Goal: Task Accomplishment & Management: Manage account settings

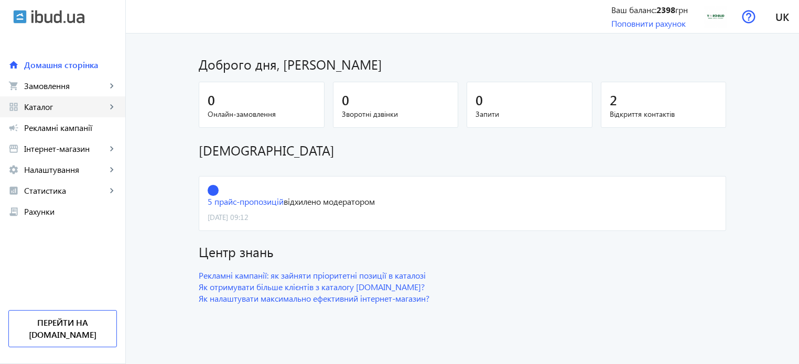
click at [50, 111] on span "Каталог" at bounding box center [65, 107] width 82 height 10
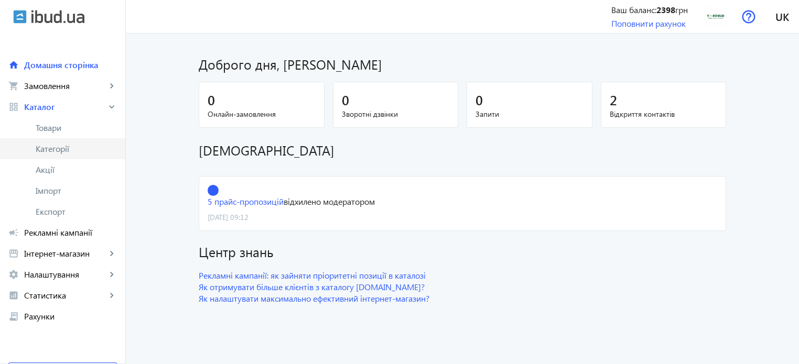
click at [59, 146] on span "Категорії" at bounding box center [76, 149] width 81 height 10
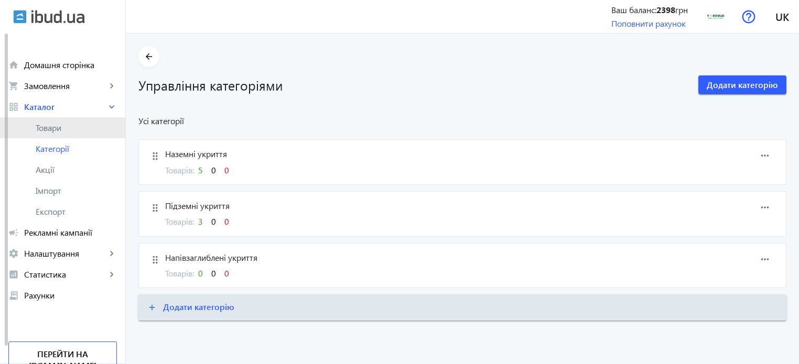
click at [45, 130] on span "Товари" at bounding box center [76, 128] width 81 height 10
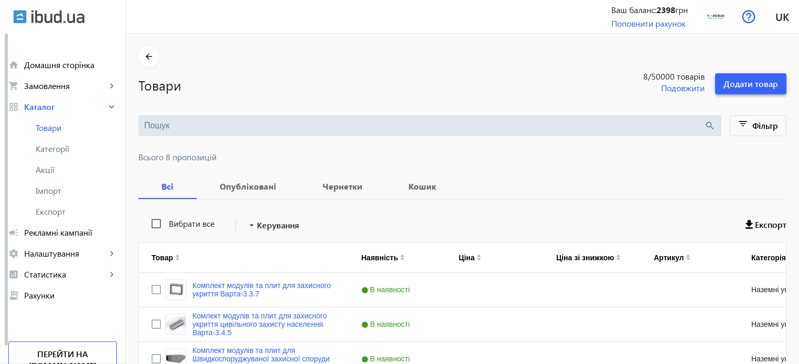
click at [735, 81] on span "Додати товар" at bounding box center [751, 84] width 55 height 12
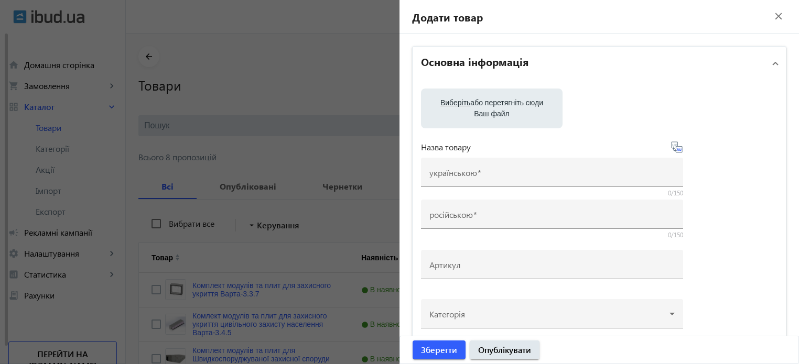
click at [487, 112] on label "Виберіть або перетягніть сюди Ваш файл" at bounding box center [492, 108] width 125 height 29
click at [487, 112] on input "Виберіть або перетягніть сюди Ваш файл" at bounding box center [492, 109] width 125 height 13
type input "C:\fakepath\25_в345_нз_1jpg_Page1.jpg"
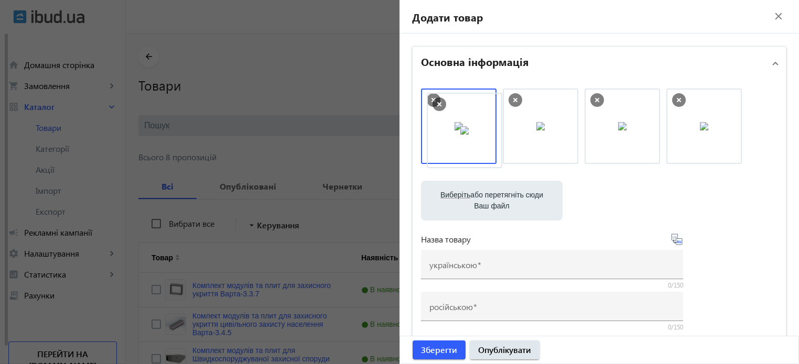
drag, startPoint x: 693, startPoint y: 133, endPoint x: 456, endPoint y: 137, distance: 236.6
drag, startPoint x: 480, startPoint y: 136, endPoint x: 560, endPoint y: 138, distance: 79.7
drag, startPoint x: 556, startPoint y: 139, endPoint x: 474, endPoint y: 139, distance: 81.8
drag, startPoint x: 600, startPoint y: 131, endPoint x: 459, endPoint y: 131, distance: 141.1
drag, startPoint x: 464, startPoint y: 134, endPoint x: 662, endPoint y: 127, distance: 198.4
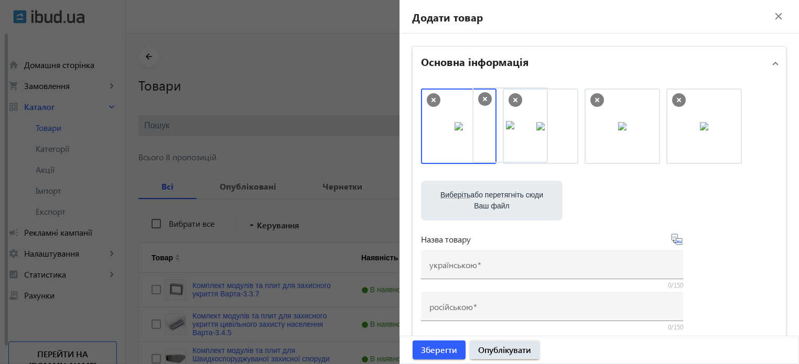
drag, startPoint x: 621, startPoint y: 127, endPoint x: 518, endPoint y: 126, distance: 103.8
drag, startPoint x: 470, startPoint y: 125, endPoint x: 592, endPoint y: 123, distance: 121.2
drag, startPoint x: 442, startPoint y: 120, endPoint x: 582, endPoint y: 118, distance: 139.5
drag, startPoint x: 525, startPoint y: 121, endPoint x: 474, endPoint y: 117, distance: 51.5
drag, startPoint x: 455, startPoint y: 120, endPoint x: 736, endPoint y: 111, distance: 281.2
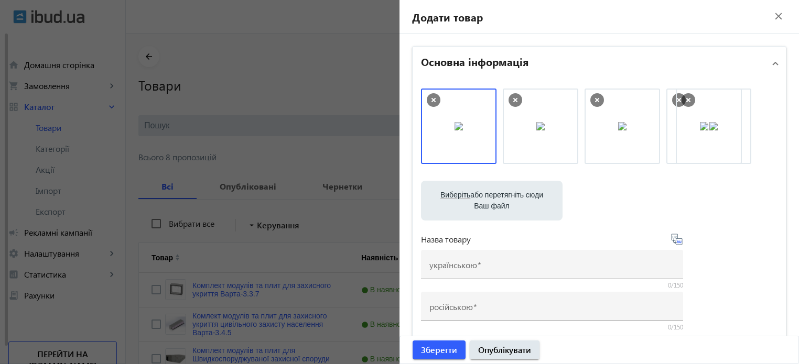
drag, startPoint x: 465, startPoint y: 121, endPoint x: 717, endPoint y: 121, distance: 252.3
drag, startPoint x: 617, startPoint y: 134, endPoint x: 739, endPoint y: 128, distance: 122.9
drag, startPoint x: 512, startPoint y: 141, endPoint x: 686, endPoint y: 138, distance: 174.1
drag, startPoint x: 638, startPoint y: 130, endPoint x: 557, endPoint y: 121, distance: 80.7
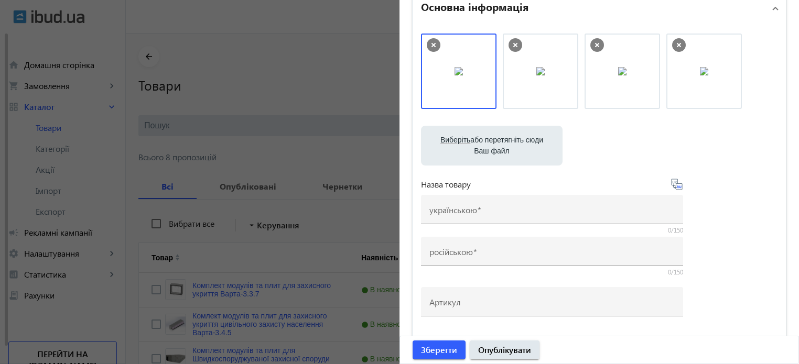
scroll to position [52, 0]
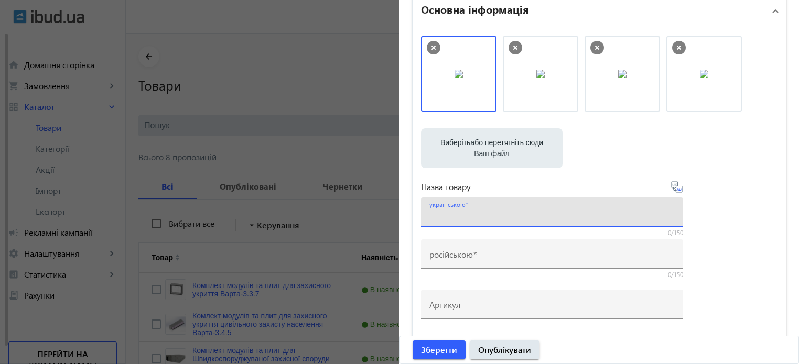
click at [489, 215] on input "українською" at bounding box center [552, 215] width 245 height 11
click at [519, 218] on input "Напівзаглиблене укриття на" at bounding box center [552, 215] width 245 height 11
click at [529, 151] on label "Виберіть або перетягніть сюди Ваш файл" at bounding box center [492, 148] width 125 height 29
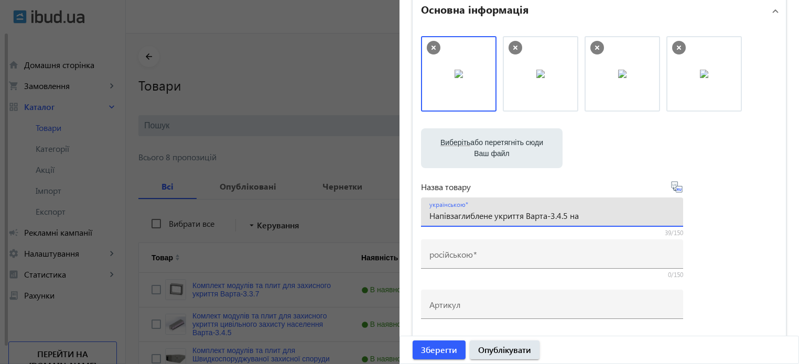
click at [529, 151] on input "Виберіть або перетягніть сюди Ваш файл" at bounding box center [492, 149] width 125 height 13
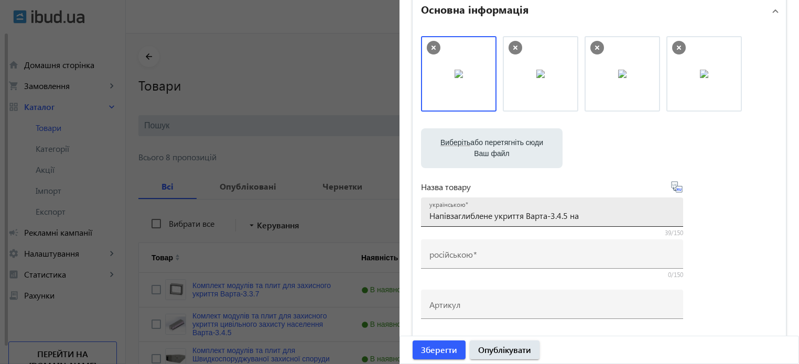
click at [593, 218] on input "Напівзаглиблене укриття Варта-3.4.5 на" at bounding box center [552, 215] width 245 height 11
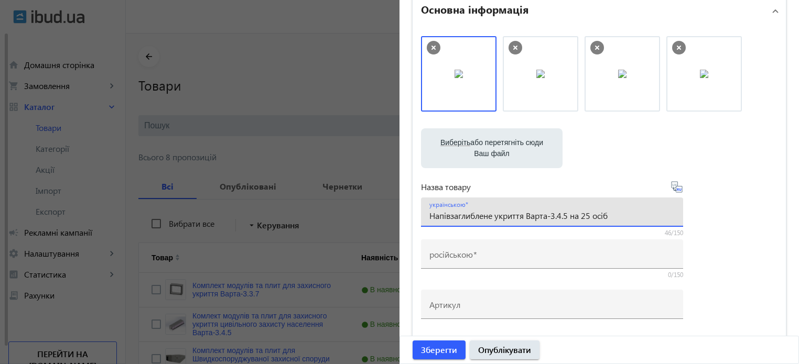
type input "Напівзаглиблене укриття Варта-3.4.5 на 25 осіб"
click at [672, 184] on icon at bounding box center [677, 187] width 13 height 13
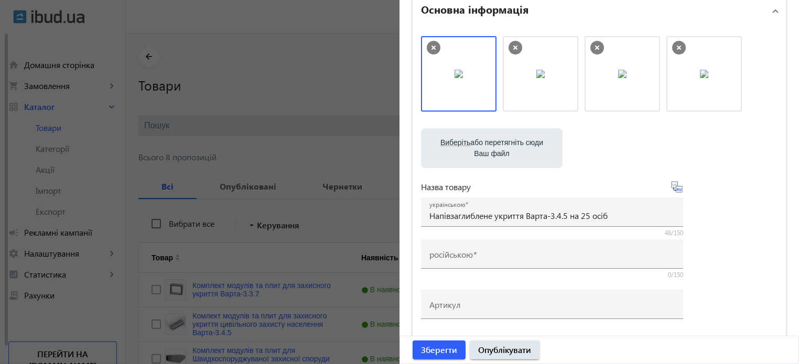
type input "Полуглубокое укрытие Варта-3.4.5 на 25 человек"
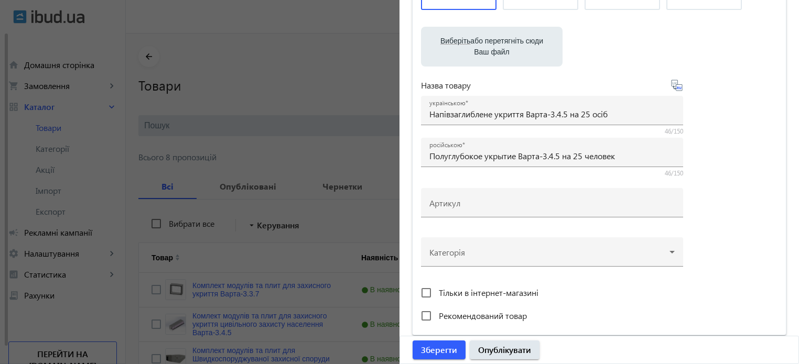
scroll to position [157, 0]
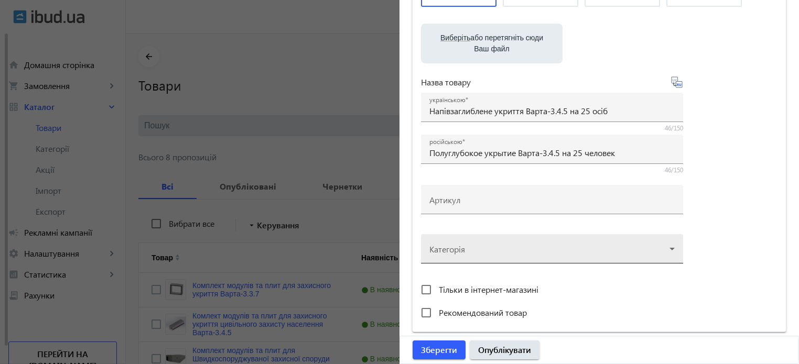
click at [505, 253] on div at bounding box center [552, 245] width 245 height 38
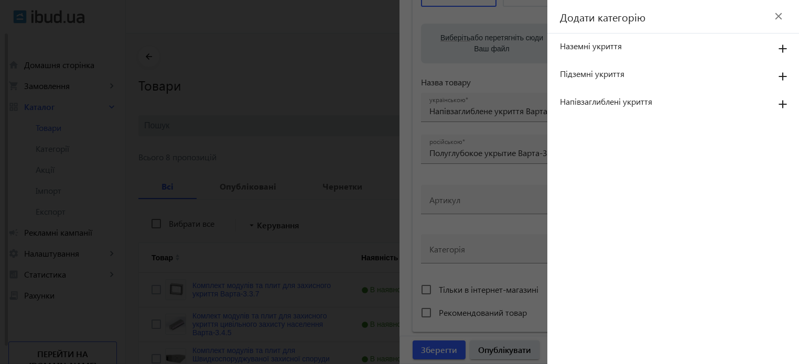
click at [783, 103] on mat-icon "add" at bounding box center [782, 104] width 25 height 19
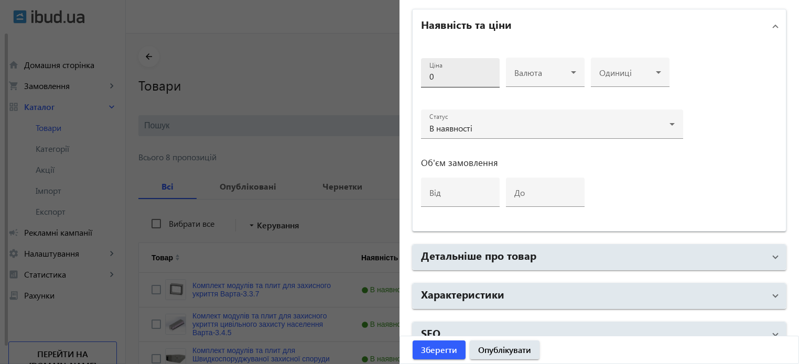
scroll to position [508, 0]
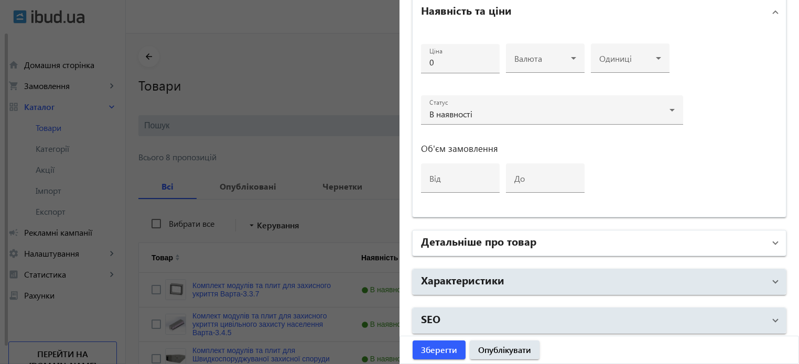
click at [476, 237] on h2 "Детальніше про товар" at bounding box center [478, 241] width 115 height 15
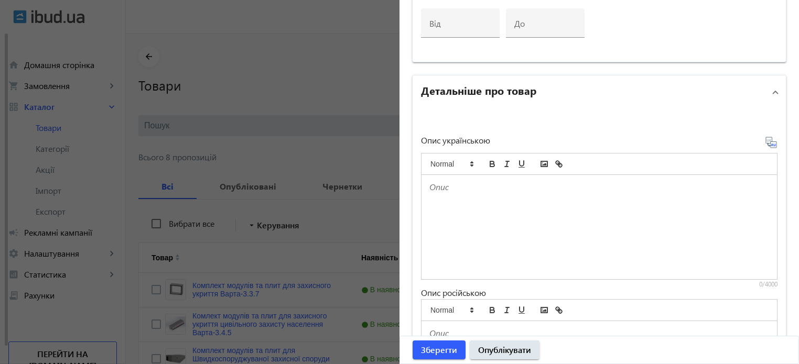
scroll to position [665, 0]
click at [479, 209] on div at bounding box center [600, 225] width 356 height 104
click at [468, 197] on div "To enrich screen reader interactions, please activate Accessibility in Grammarl…" at bounding box center [600, 225] width 356 height 104
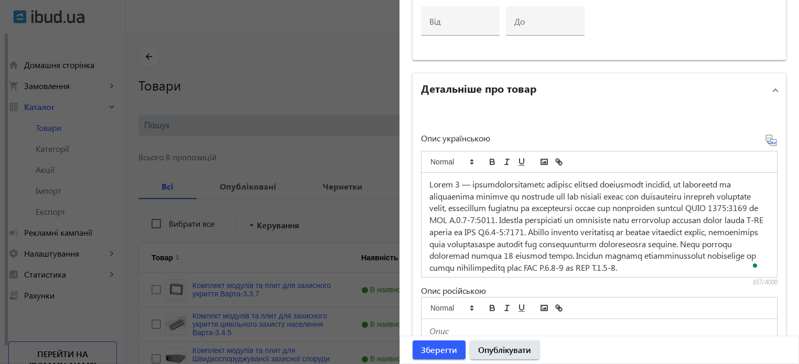
scroll to position [0, 0]
click at [454, 185] on span "To enrich screen reader interactions, please activate Accessibility in Grammarl…" at bounding box center [598, 226] width 336 height 94
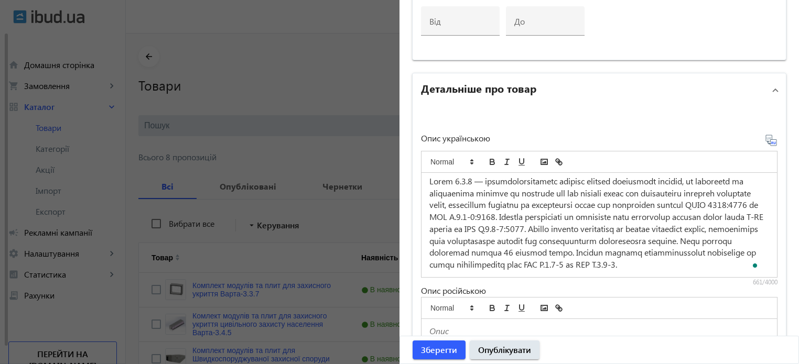
click at [763, 130] on div "Опис українською 661/4000 Опис російською 0/4000" at bounding box center [599, 284] width 357 height 312
click at [765, 134] on icon at bounding box center [771, 140] width 13 height 13
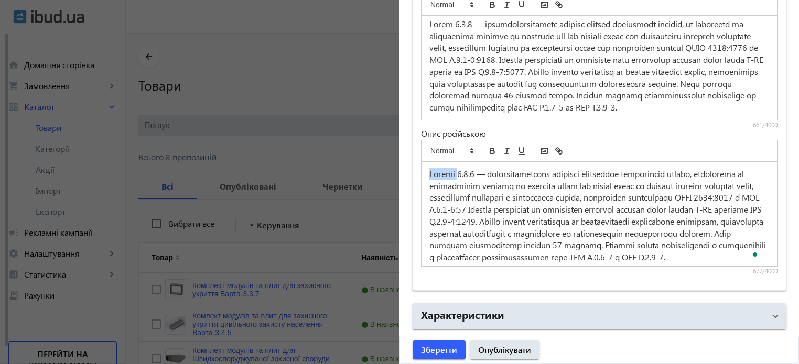
drag, startPoint x: 457, startPoint y: 171, endPoint x: 403, endPoint y: 175, distance: 54.1
click at [415, 171] on div "Опис українською 661/4000 Опис російською 677/4000" at bounding box center [599, 120] width 373 height 341
click at [615, 185] on span "To enrich screen reader interactions, please activate Accessibility in Grammarl…" at bounding box center [599, 215] width 338 height 94
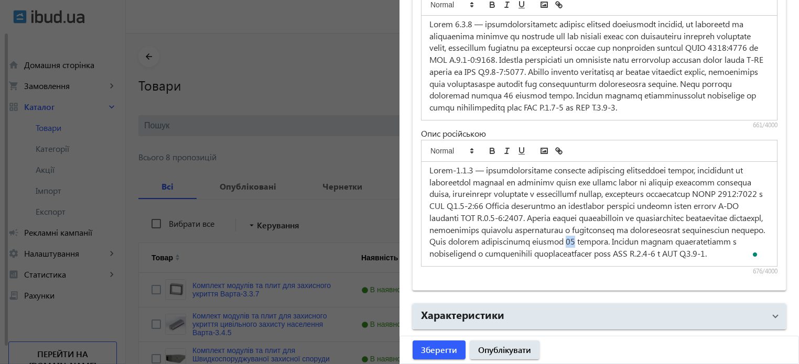
drag, startPoint x: 623, startPoint y: 230, endPoint x: 617, endPoint y: 227, distance: 6.4
click at [613, 229] on span "To enrich screen reader interactions, please activate Accessibility in Grammarl…" at bounding box center [599, 212] width 338 height 94
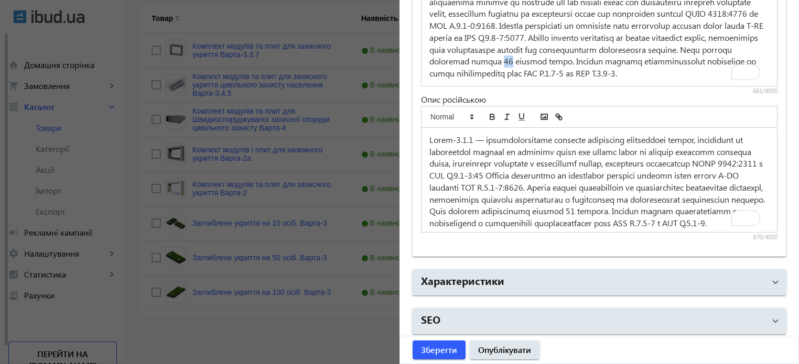
drag, startPoint x: 696, startPoint y: 51, endPoint x: 706, endPoint y: 50, distance: 10.0
click at [706, 50] on span "To enrich screen reader interactions, please activate Accessibility in Grammarl…" at bounding box center [598, 31] width 336 height 94
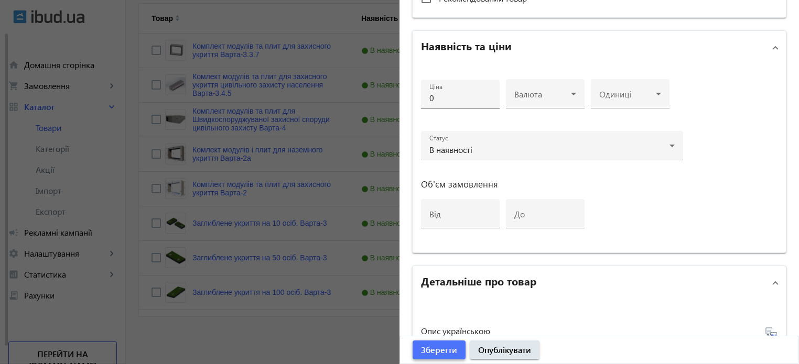
click at [439, 349] on span "Зберегти" at bounding box center [439, 351] width 36 height 12
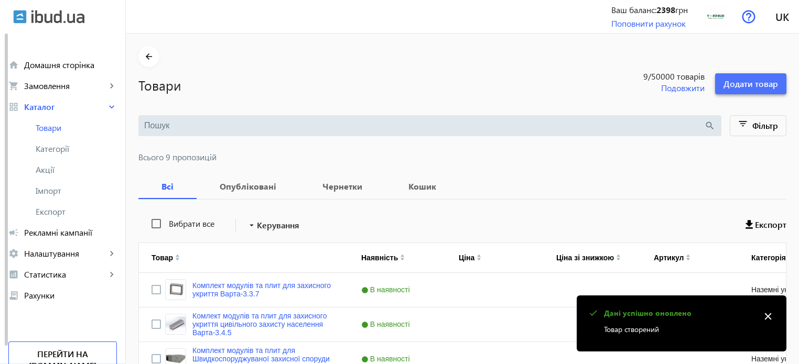
click at [764, 87] on span "Додати товар" at bounding box center [751, 84] width 55 height 12
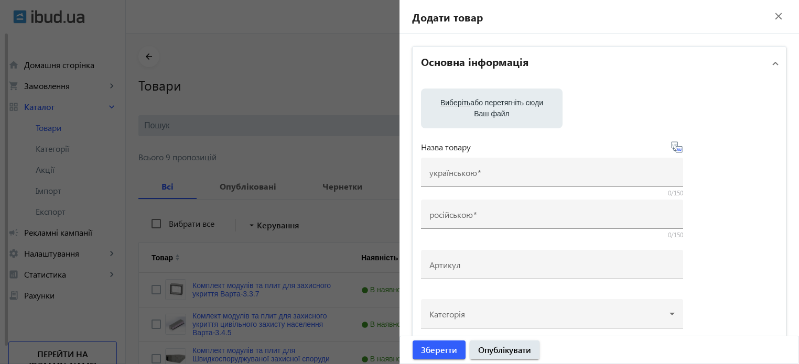
click at [495, 92] on div "Виберіть або перетягніть сюди Ваш файл" at bounding box center [492, 109] width 125 height 40
click at [488, 115] on label "Виберіть або перетягніть сюди Ваш файл" at bounding box center [492, 108] width 125 height 29
click at [488, 115] on input "Виберіть або перетягніть сюди Ваш файл" at bounding box center [492, 109] width 125 height 13
type input "C:\fakepath\в2_40_нз_к2jpg_Page3.jpg"
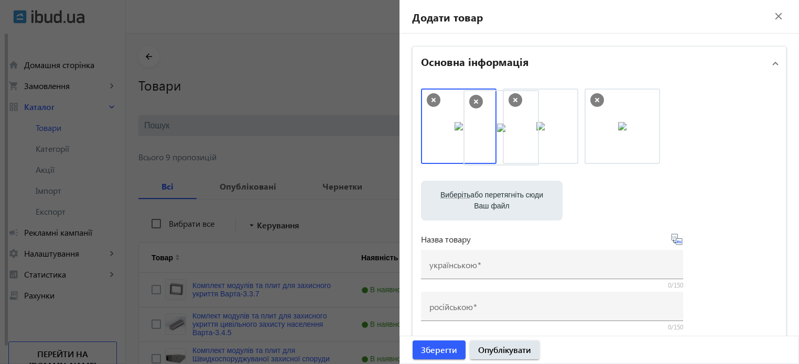
drag, startPoint x: 616, startPoint y: 122, endPoint x: 454, endPoint y: 121, distance: 162.1
drag, startPoint x: 525, startPoint y: 120, endPoint x: 636, endPoint y: 120, distance: 110.7
drag, startPoint x: 613, startPoint y: 120, endPoint x: 442, endPoint y: 115, distance: 171.0
drag, startPoint x: 575, startPoint y: 126, endPoint x: 629, endPoint y: 123, distance: 54.6
drag, startPoint x: 621, startPoint y: 122, endPoint x: 554, endPoint y: 122, distance: 67.1
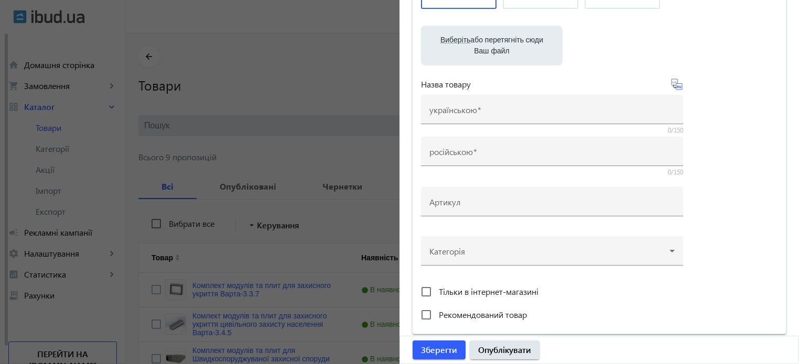
scroll to position [157, 0]
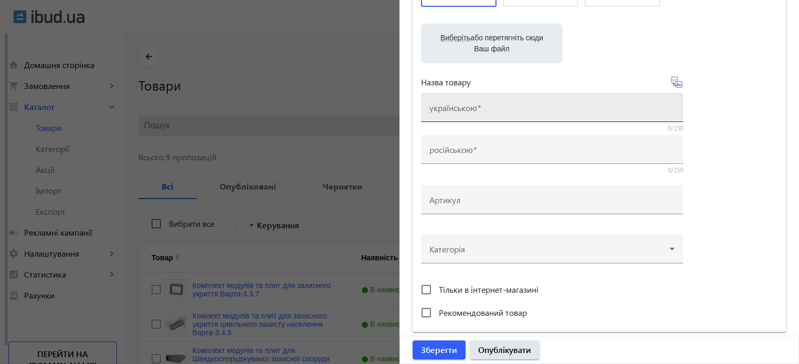
click at [479, 107] on input "українською" at bounding box center [552, 110] width 245 height 11
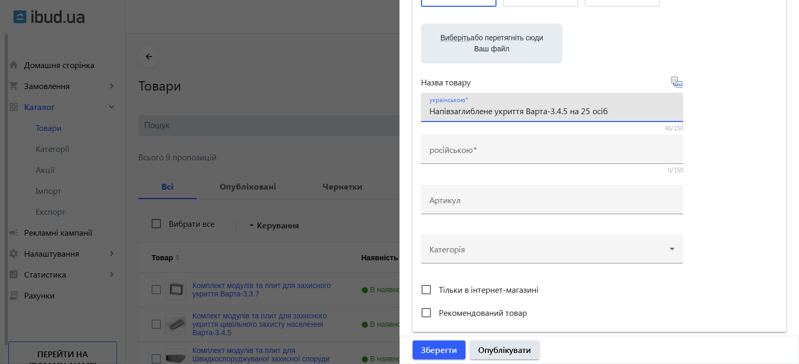
click at [459, 39] on span "Виберіть" at bounding box center [456, 38] width 30 height 8
click at [459, 39] on input "Виберіть або перетягніть сюди Ваш файл" at bounding box center [492, 44] width 125 height 13
drag, startPoint x: 550, startPoint y: 110, endPoint x: 565, endPoint y: 110, distance: 15.2
click at [565, 110] on input "Напівзаглиблене укриття Варта-3.4.5 на 25 осіб" at bounding box center [552, 110] width 245 height 11
drag, startPoint x: 569, startPoint y: 109, endPoint x: 575, endPoint y: 110, distance: 5.8
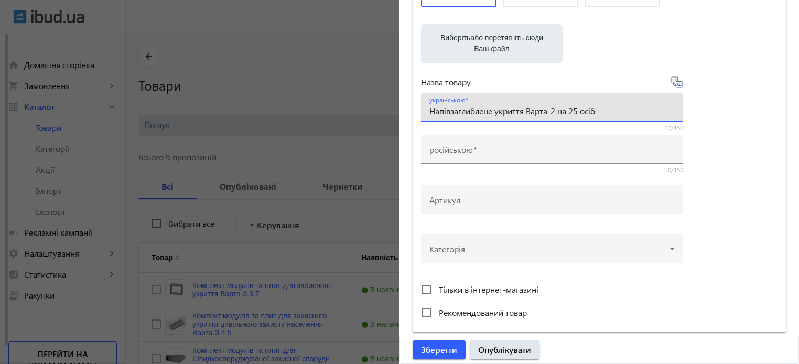
click at [575, 110] on input "Напівзаглиблене укриття Варта-2 на 25 осіб" at bounding box center [552, 110] width 245 height 11
type input "Напівзаглиблене укриття Варта-2 на 40 осіб"
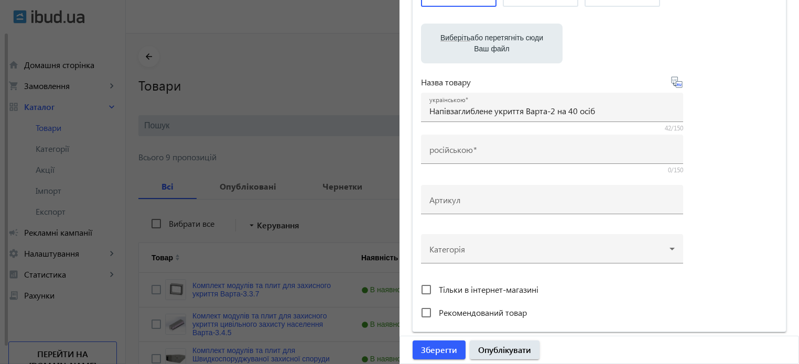
click at [671, 79] on icon at bounding box center [677, 82] width 13 height 13
type input "Полуглубокое укрытие Варта-2 на 40 человек"
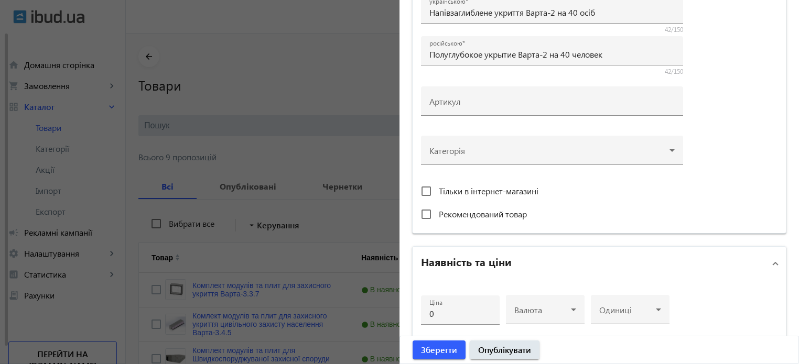
scroll to position [210, 0]
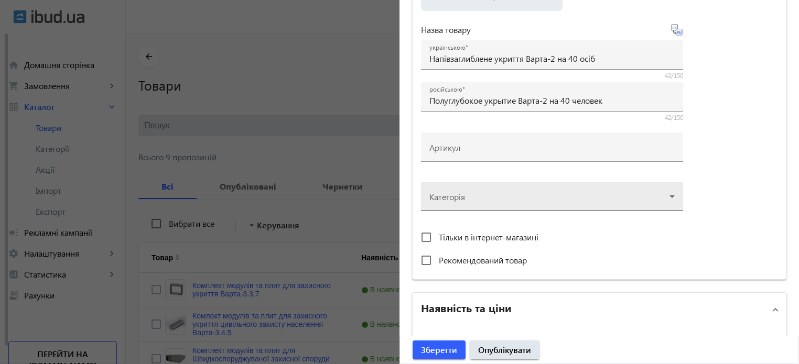
click at [499, 188] on div at bounding box center [552, 193] width 245 height 38
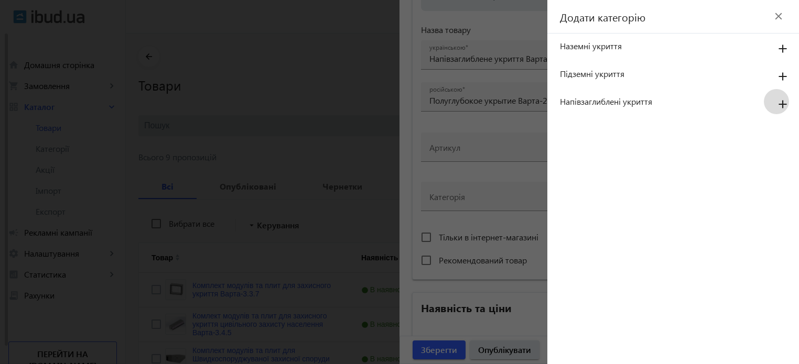
click at [779, 103] on mat-icon "add" at bounding box center [782, 104] width 25 height 19
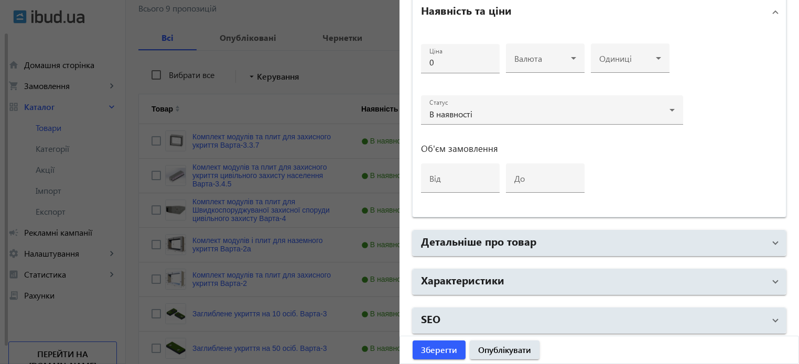
scroll to position [157, 0]
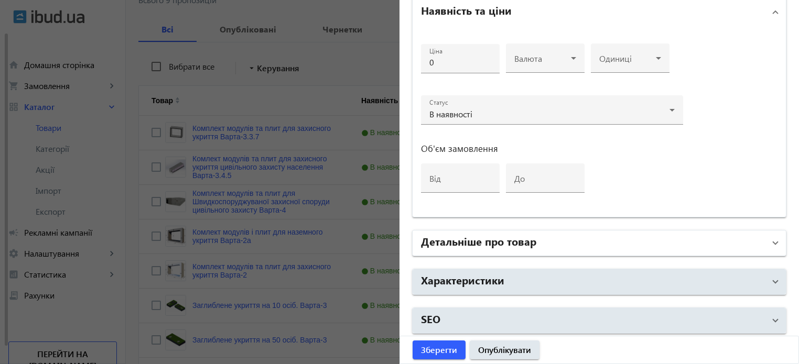
click at [535, 236] on mat-panel-title "Детальніше про товар" at bounding box center [593, 243] width 344 height 19
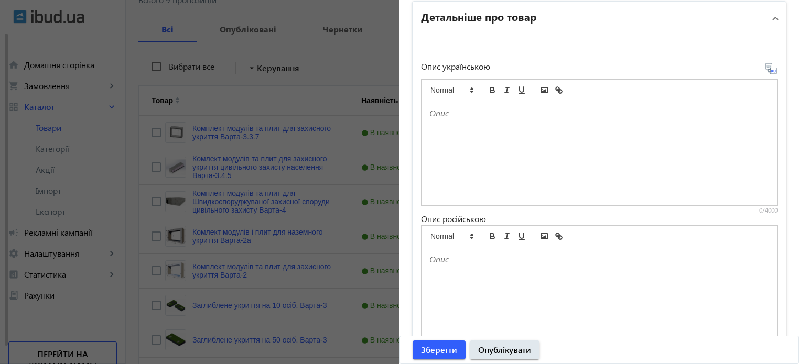
scroll to position [770, 0]
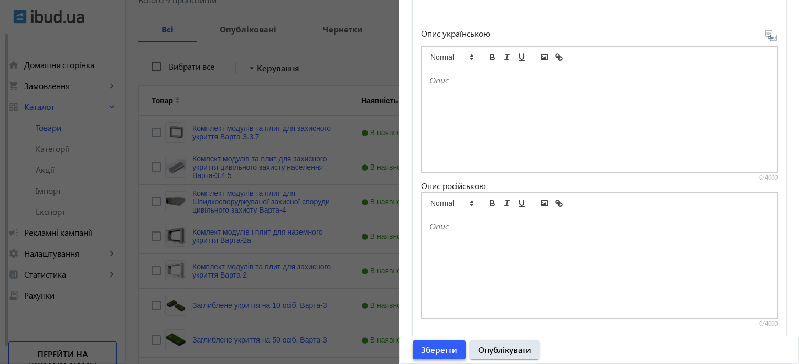
drag, startPoint x: 427, startPoint y: 357, endPoint x: 427, endPoint y: 352, distance: 5.3
click at [427, 356] on button "Зберегти" at bounding box center [439, 350] width 53 height 19
click at [242, 139] on div at bounding box center [399, 182] width 799 height 364
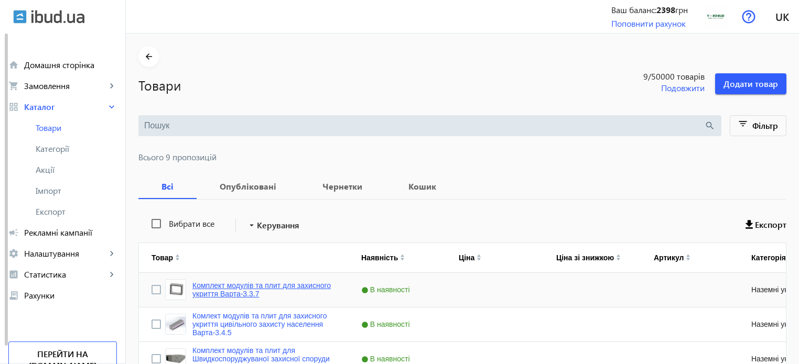
click at [263, 285] on link "Комплект модулів та плит для захисного укриття Варта-3.3.7" at bounding box center [264, 290] width 144 height 17
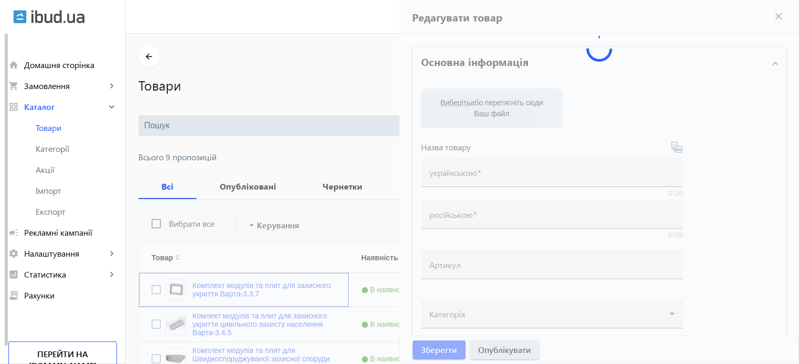
type input "Комплект модулів та плит для захисного укриття Варта-3.3.7"
type input "Комплект модулей и плит для защитного укрытия Варта-3.3.7"
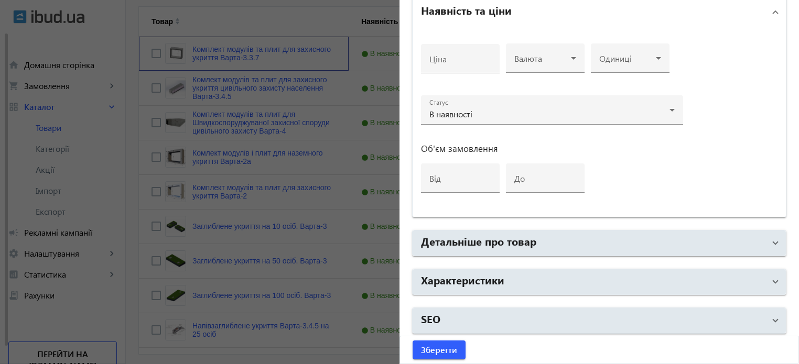
scroll to position [262, 0]
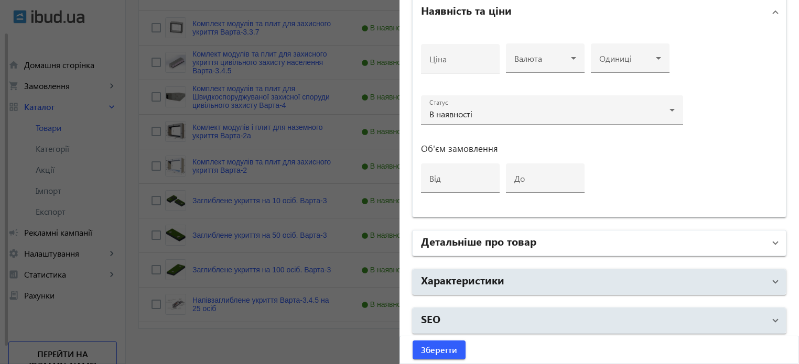
click at [551, 239] on mat-panel-title "Детальніше про товар" at bounding box center [593, 243] width 344 height 19
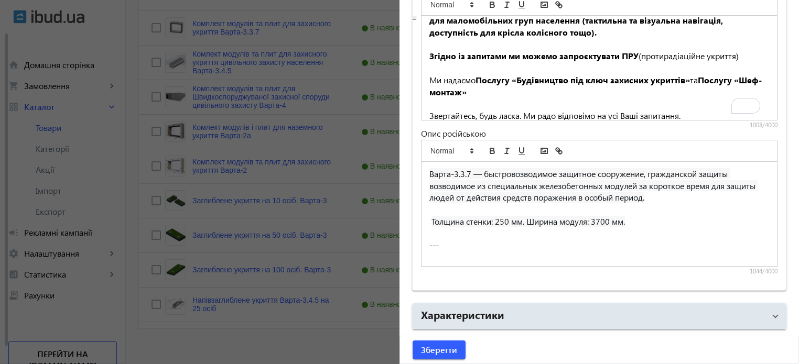
scroll to position [218, 0]
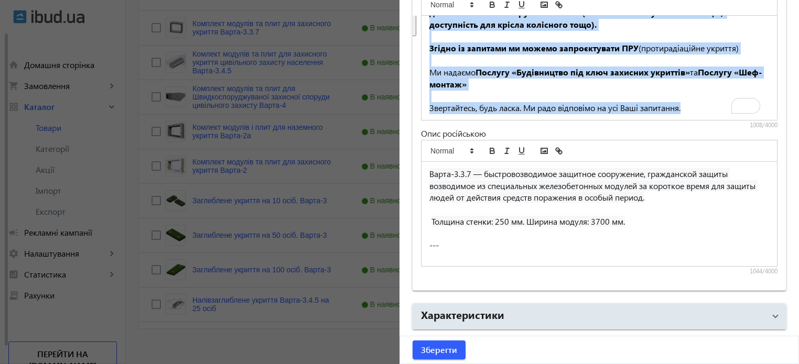
drag, startPoint x: 426, startPoint y: 46, endPoint x: 699, endPoint y: 104, distance: 279.5
click at [699, 104] on div "Варта-3.3.7 — швидкоспоруджувана захисна споруда, цивільного захисту що зводить…" at bounding box center [600, 68] width 356 height 104
copy div "--- Ми запроєктуємо та виготовимо укриття на потрібну Вам кількість осіб, а так…"
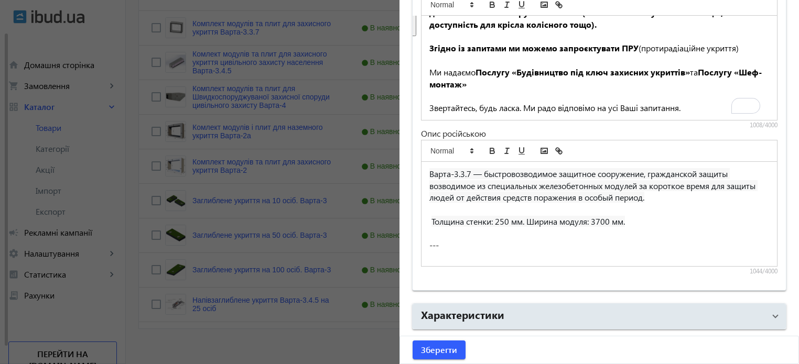
click at [210, 348] on div at bounding box center [399, 182] width 799 height 364
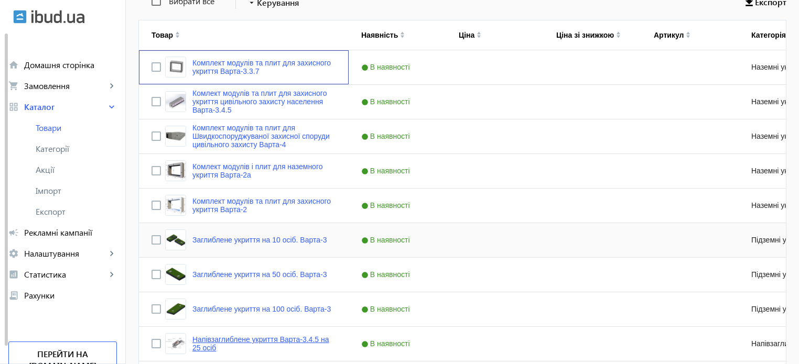
scroll to position [275, 0]
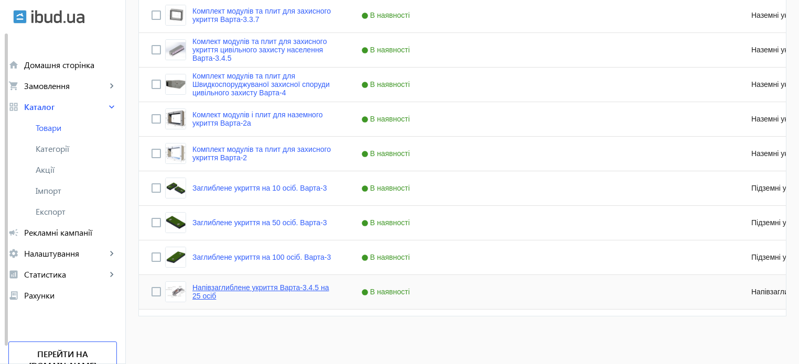
click at [238, 287] on link "Напівзаглиблене укриття Варта-3.4.5 на 25 осіб" at bounding box center [264, 292] width 144 height 17
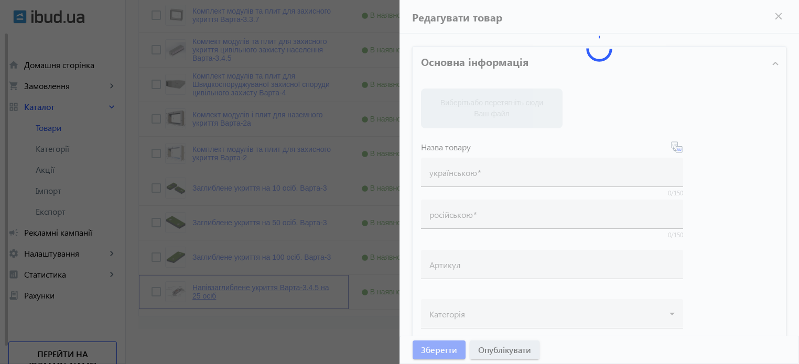
type input "Напівзаглиблене укриття Варта-3.4.5 на 25 осіб"
type input "Полуглубокое укрытие Варта-3.4.5 на 25 человек"
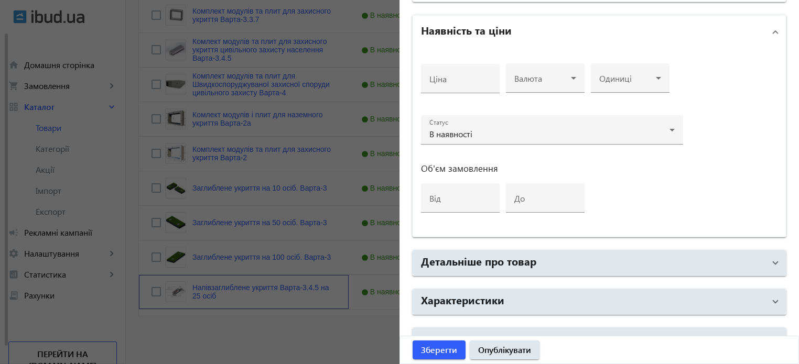
scroll to position [508, 0]
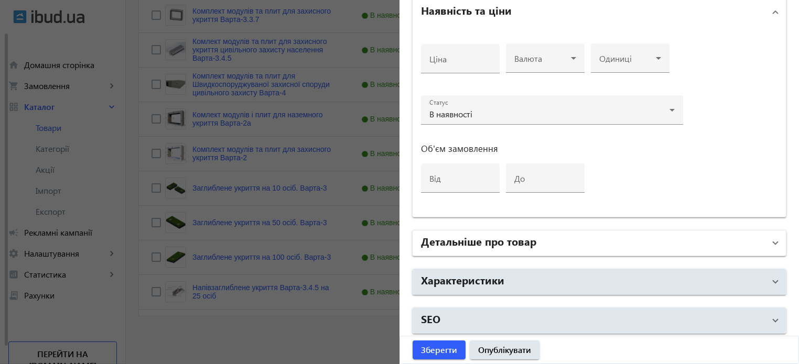
click at [499, 245] on h2 "Детальніше про товар" at bounding box center [478, 241] width 115 height 15
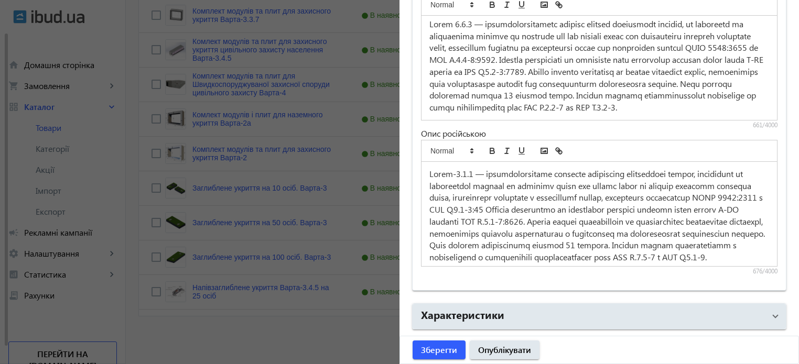
scroll to position [5, 0]
drag, startPoint x: 768, startPoint y: 94, endPoint x: 768, endPoint y: 120, distance: 25.7
click at [769, 119] on div "661/4000" at bounding box center [599, 58] width 357 height 142
click at [608, 110] on p "To enrich screen reader interactions, please activate Accessibility in Grammarl…" at bounding box center [600, 65] width 340 height 95
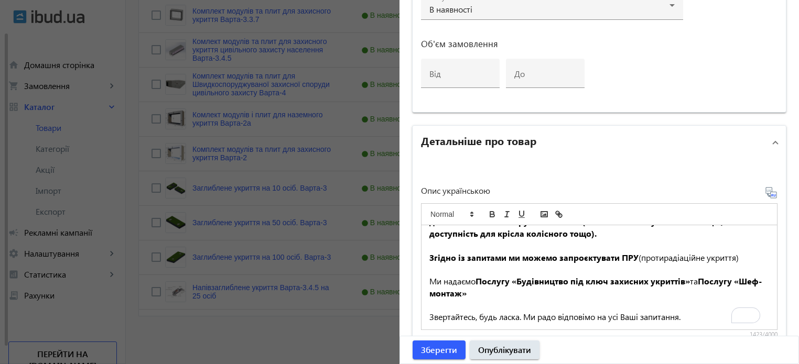
click at [765, 187] on icon at bounding box center [771, 193] width 13 height 13
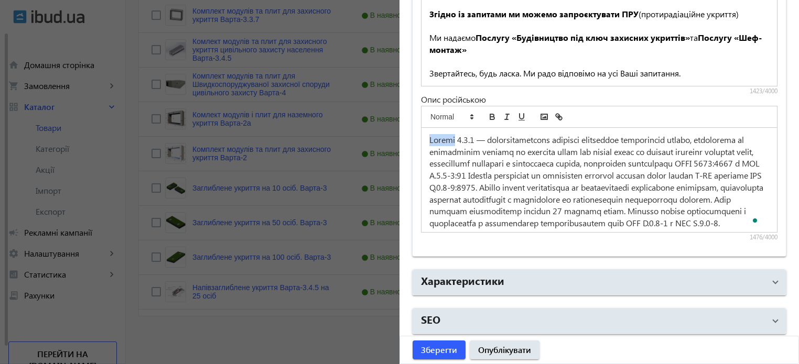
drag, startPoint x: 453, startPoint y: 137, endPoint x: 415, endPoint y: 137, distance: 37.8
click at [415, 137] on div "Опис українською --- Ми запроєктуємо та виготовимо укриття на потрібну Вам кіль…" at bounding box center [599, 86] width 373 height 341
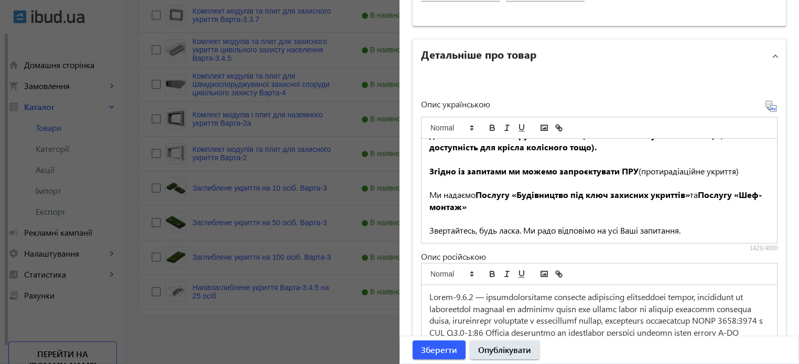
click at [638, 194] on strong "Послугу «Будівництво під ключ захисних укриттів»" at bounding box center [583, 194] width 214 height 11
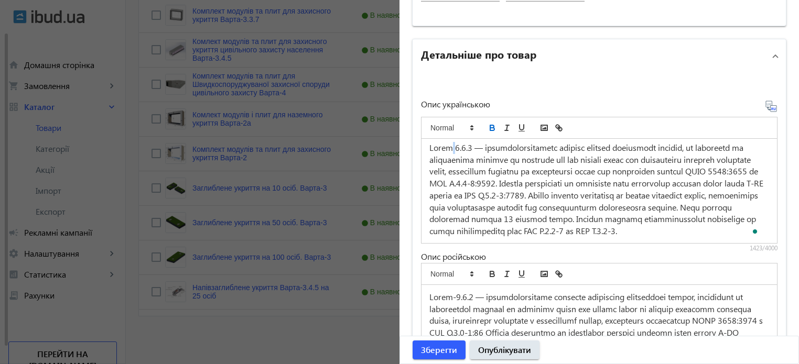
click at [447, 145] on span "To enrich screen reader interactions, please activate Accessibility in Grammarl…" at bounding box center [598, 189] width 336 height 94
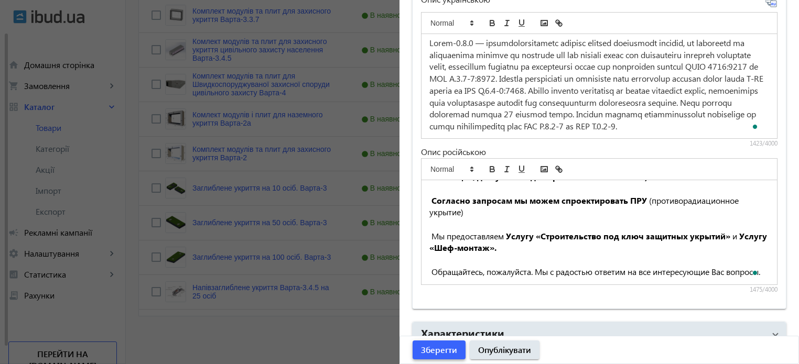
click at [431, 350] on span "Зберегти" at bounding box center [439, 351] width 36 height 12
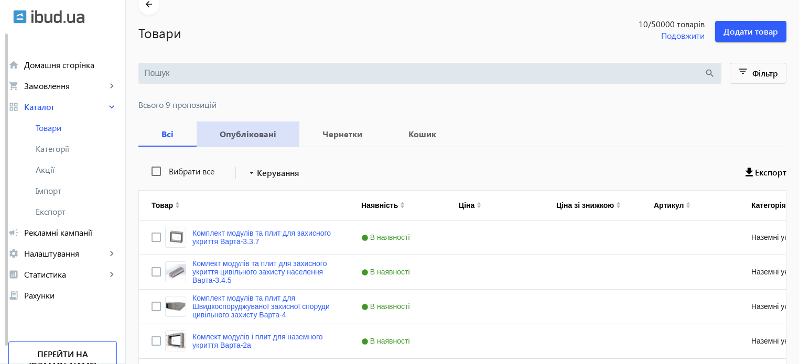
click at [261, 135] on b "Опубліковані" at bounding box center [248, 134] width 78 height 8
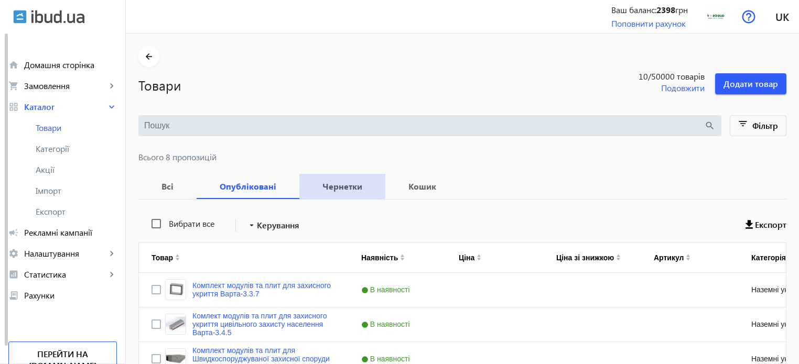
click at [332, 184] on b "Чернетки" at bounding box center [342, 187] width 61 height 8
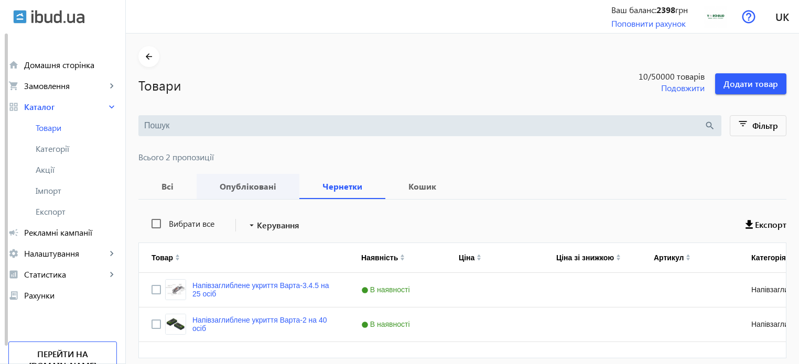
click at [218, 186] on b "Опубліковані" at bounding box center [248, 187] width 78 height 8
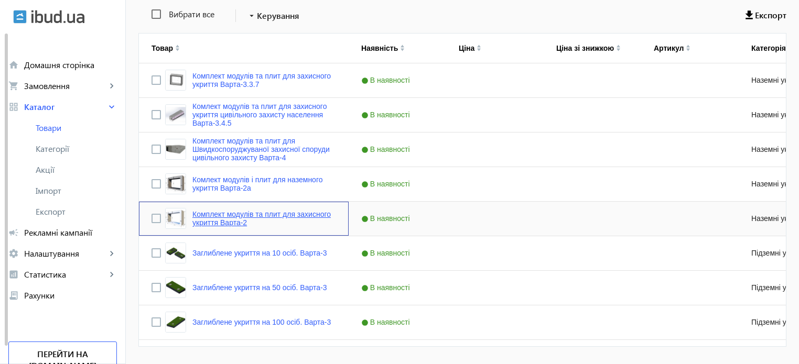
click at [241, 213] on link "Комплект модулів та плит для захисного укриття Варта-2" at bounding box center [264, 218] width 144 height 17
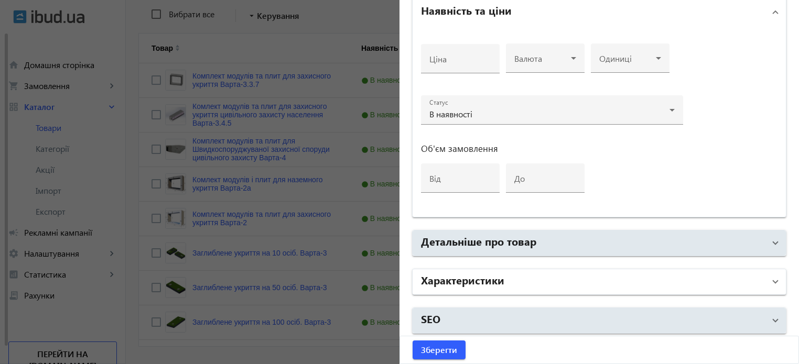
click at [455, 276] on h2 "Характеристики" at bounding box center [462, 280] width 83 height 15
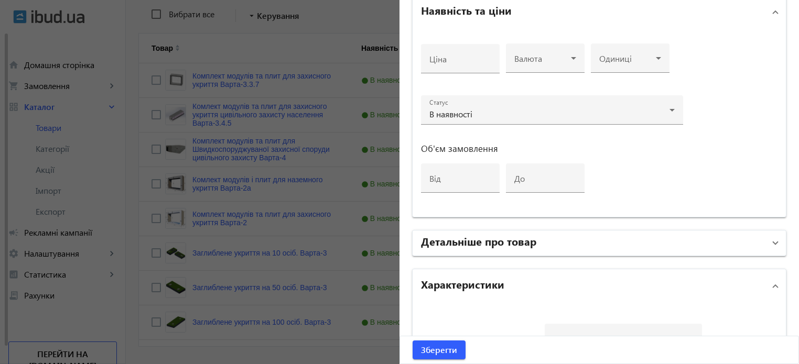
click at [459, 245] on h2 "Детальніше про товар" at bounding box center [478, 241] width 115 height 15
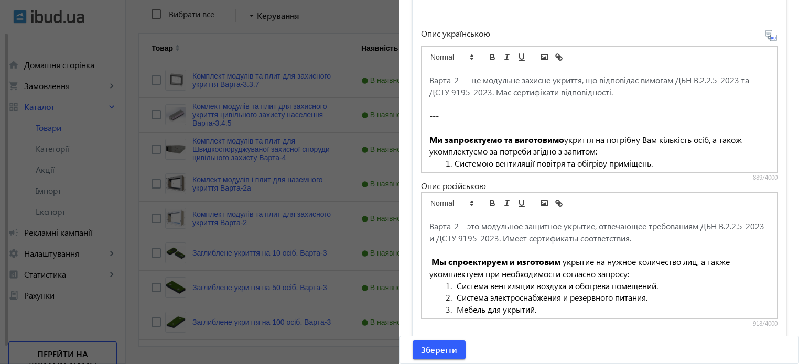
click at [502, 117] on p "---" at bounding box center [600, 116] width 340 height 12
click at [662, 144] on p "Ми запроєктуємо та виготовимо укриття на потрібну Вам кількість осіб, а також у…" at bounding box center [600, 146] width 340 height 24
click at [691, 161] on li "Системою вентиляції повітря та обігріву приміщень." at bounding box center [605, 164] width 327 height 12
click at [683, 163] on li "Системою вентиляції повітря та обігріву приміщень." at bounding box center [605, 164] width 327 height 12
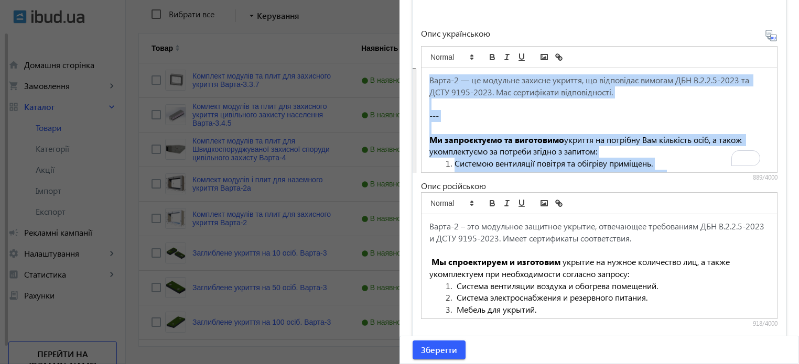
copy div "Варта-2 — це модульне захисне укриття, що відповідає вимогам ДБН В.2.2.5-2023 т…"
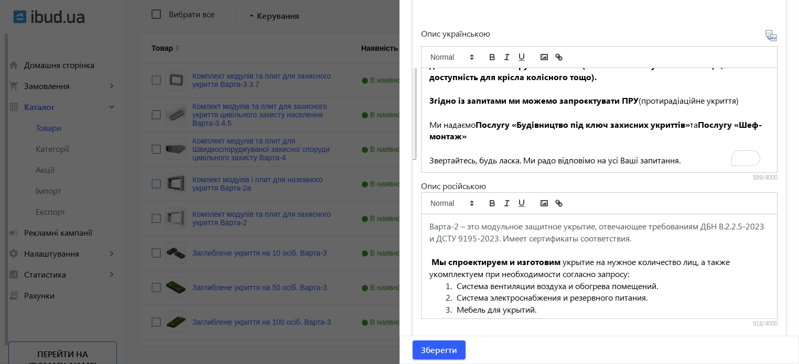
click at [251, 200] on div at bounding box center [399, 182] width 799 height 364
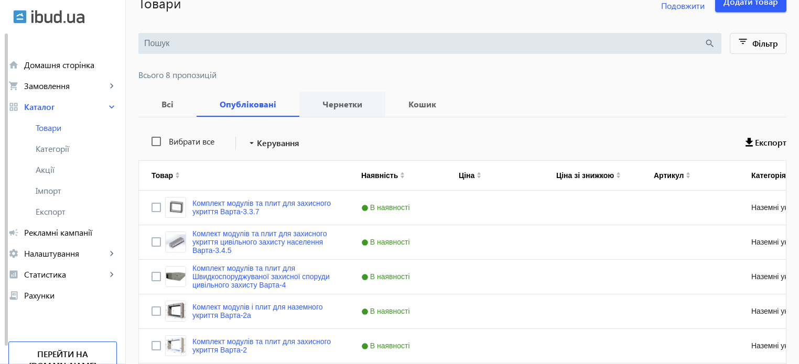
click at [331, 102] on b "Чернетки" at bounding box center [342, 104] width 61 height 8
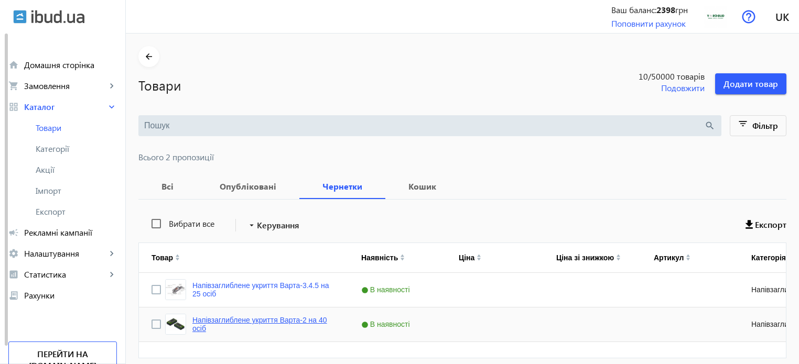
click at [282, 324] on link "Напівзаглиблене укриття Варта-2 на 40 осіб" at bounding box center [264, 324] width 144 height 17
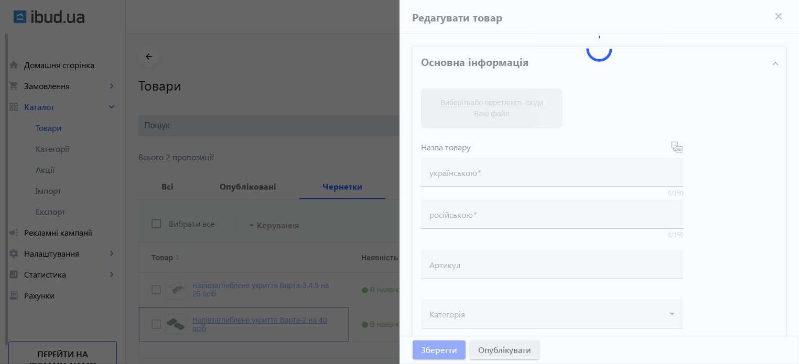
type input "Напівзаглиблене укриття Варта-2 на 40 осіб"
type input "Полуглубокое укрытие Варта-2 на 40 человек"
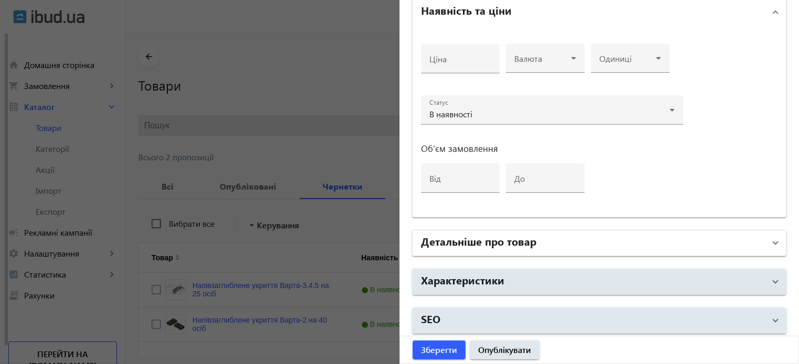
click at [456, 250] on mat-panel-title "Детальніше про товар" at bounding box center [593, 243] width 344 height 19
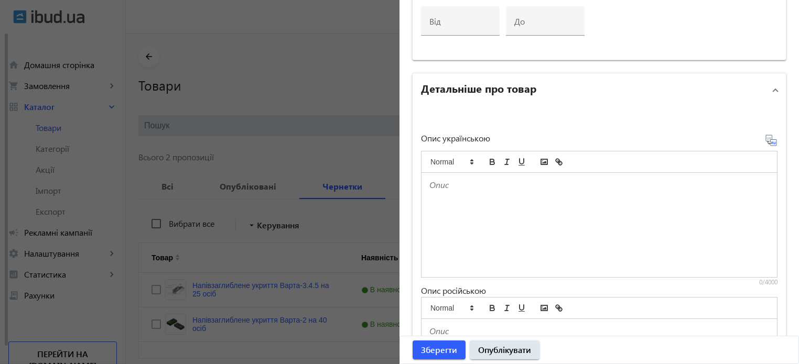
click at [448, 191] on div at bounding box center [600, 225] width 356 height 104
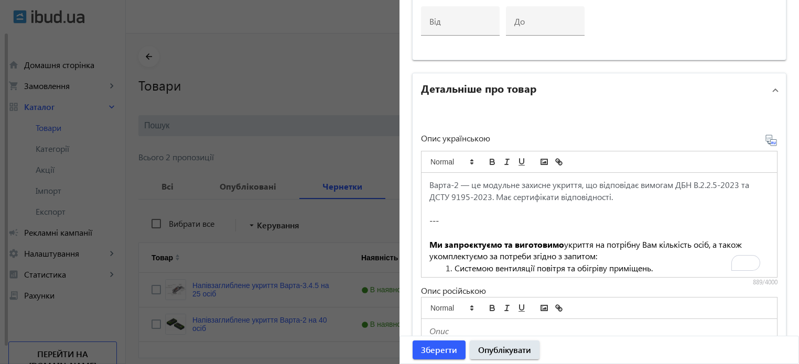
click at [768, 134] on icon at bounding box center [771, 140] width 13 height 13
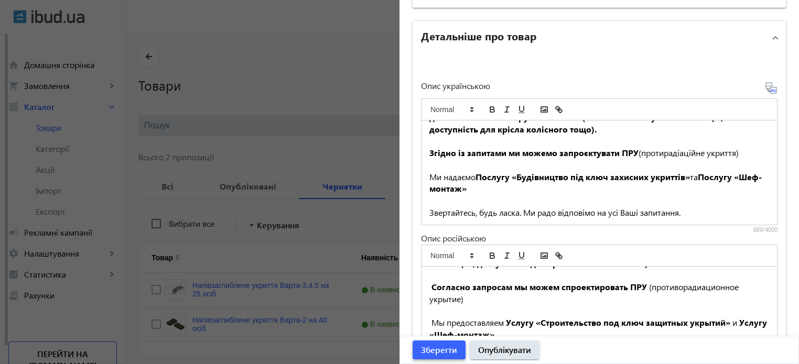
click at [427, 355] on span "Зберегти" at bounding box center [439, 351] width 36 height 12
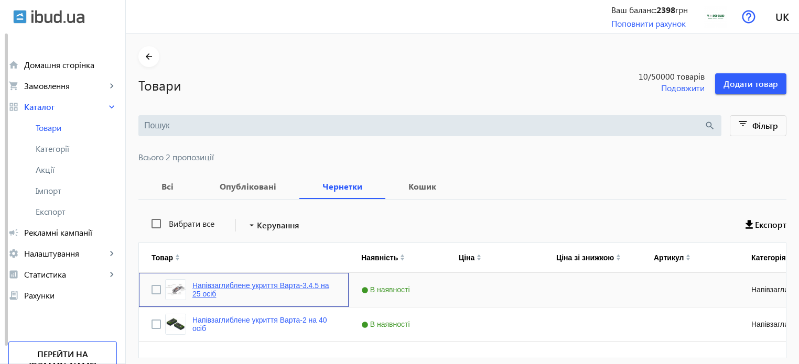
click at [260, 287] on link "Напівзаглиблене укриття Варта-3.4.5 на 25 осіб" at bounding box center [264, 290] width 144 height 17
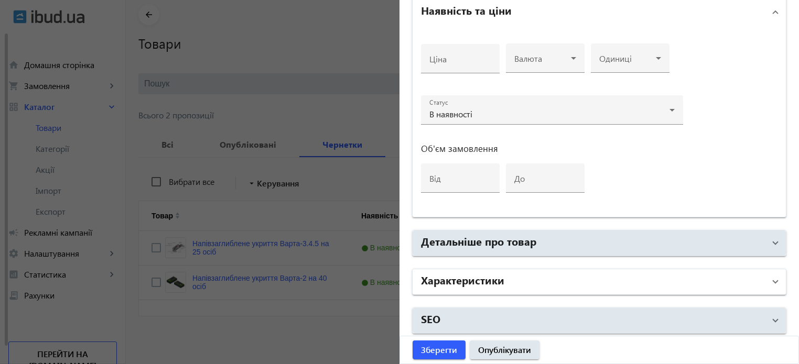
click at [542, 273] on mat-panel-title "Характеристики" at bounding box center [593, 282] width 344 height 19
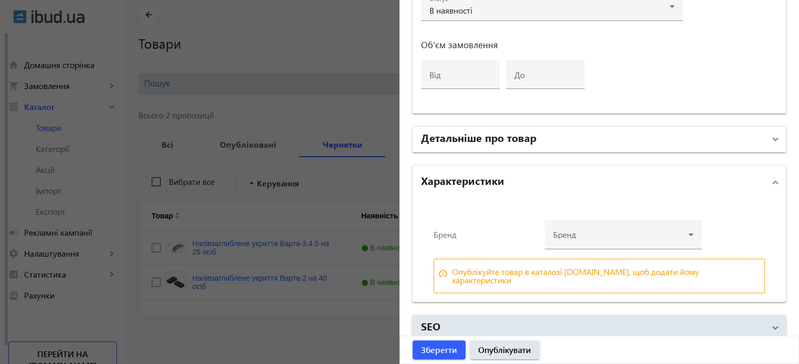
click at [491, 136] on h2 "Детальніше про товар" at bounding box center [478, 137] width 115 height 15
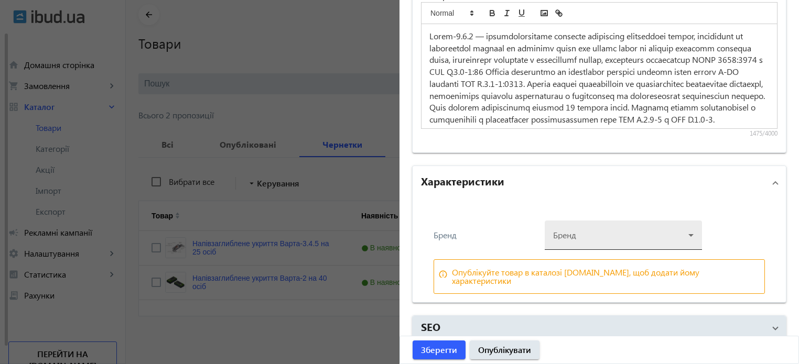
click at [597, 232] on div at bounding box center [623, 231] width 141 height 38
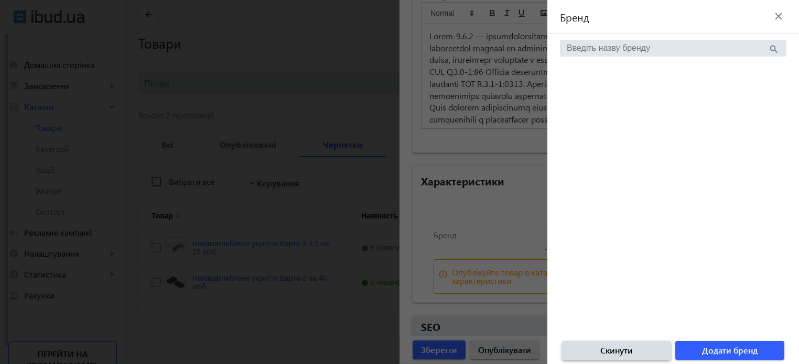
click at [636, 353] on span "button" at bounding box center [616, 350] width 109 height 25
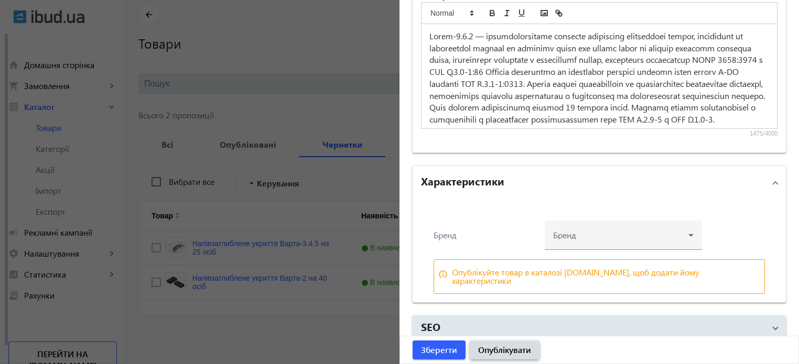
click at [508, 349] on span "Опублікувати" at bounding box center [504, 351] width 53 height 12
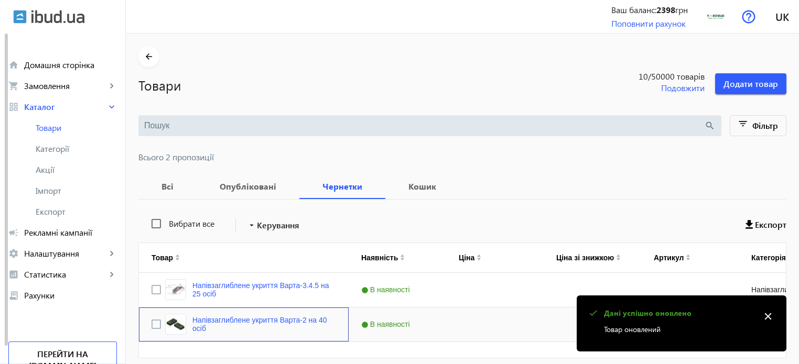
click at [276, 314] on div "Напівзаглиблене укриття Варта-2 на 40 осіб" at bounding box center [250, 324] width 171 height 21
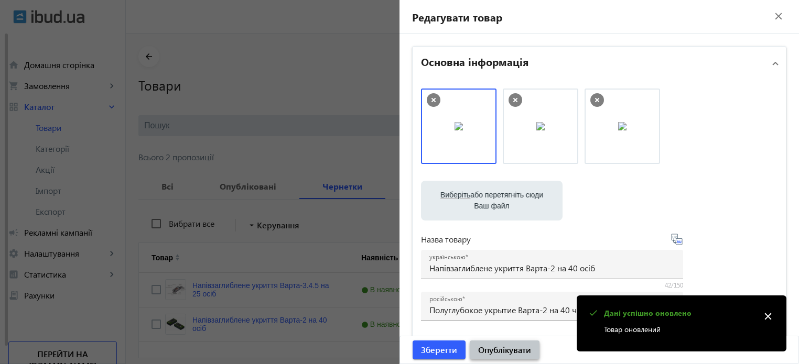
click at [488, 350] on span "Опублікувати" at bounding box center [504, 351] width 53 height 12
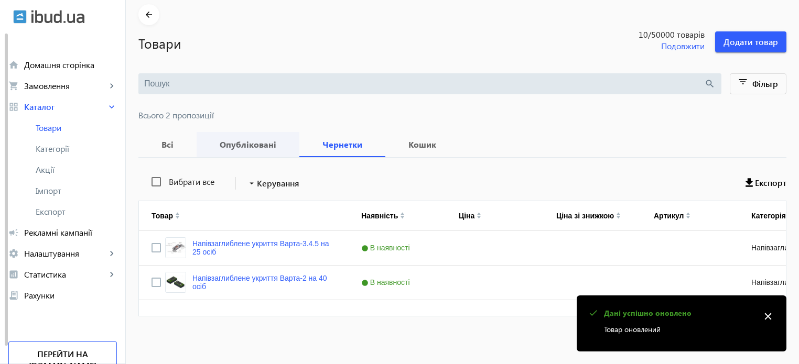
click at [229, 144] on b "Опубліковані" at bounding box center [248, 145] width 78 height 8
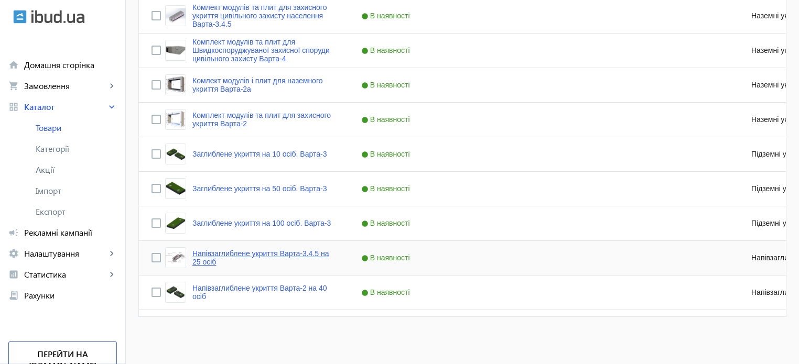
click at [241, 254] on link "Напівзаглиблене укриття Варта-3.4.5 на 25 осіб" at bounding box center [264, 258] width 144 height 17
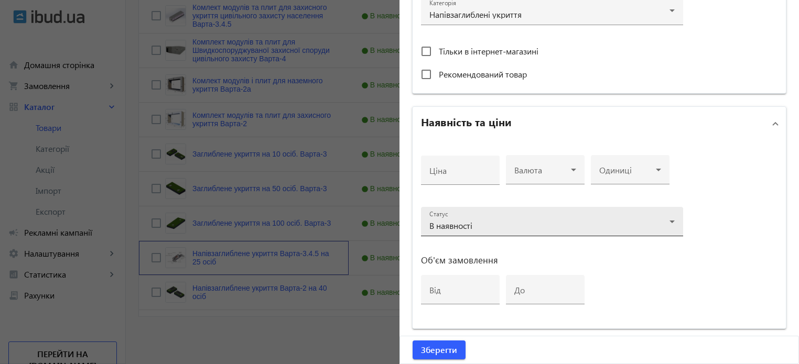
scroll to position [508, 0]
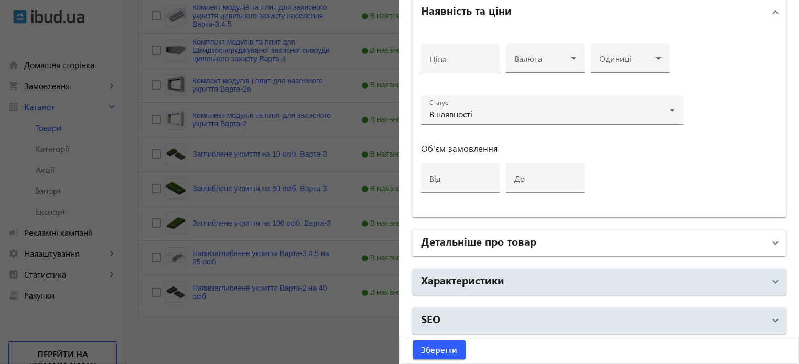
click at [543, 242] on mat-panel-title "Детальніше про товар" at bounding box center [593, 243] width 344 height 19
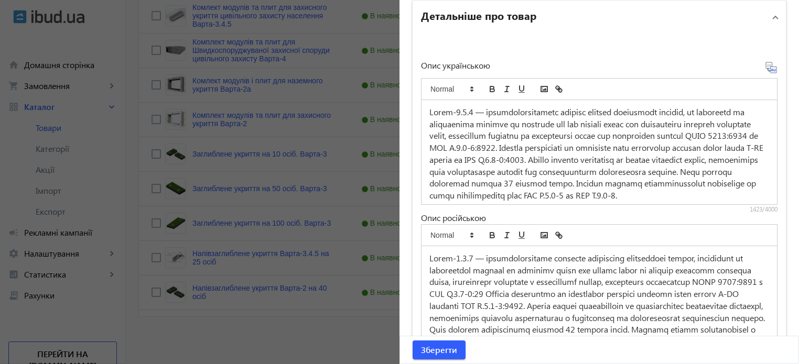
scroll to position [770, 0]
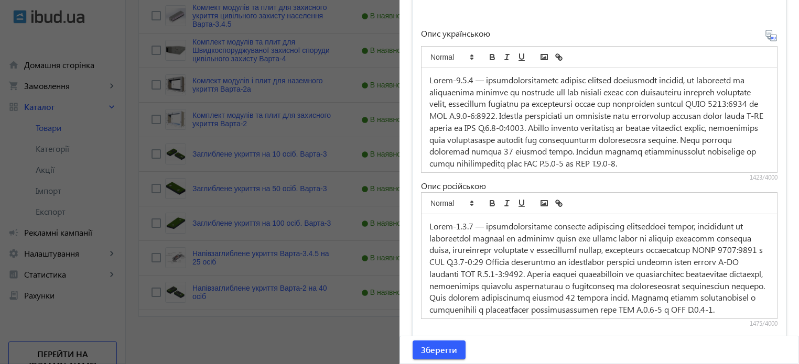
click at [481, 119] on p "To enrich screen reader interactions, please activate Accessibility in Grammarl…" at bounding box center [600, 121] width 340 height 95
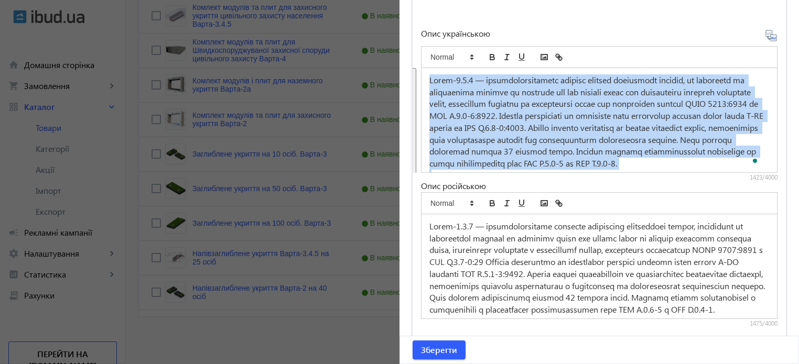
copy div "Lorem-7.8.0 — ipsumdolorsitametc adipisc elitsed doeiusmodt incidid, ut laboree…"
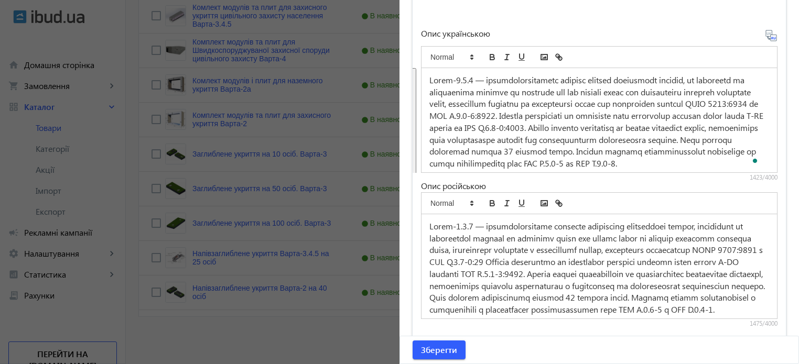
click at [314, 326] on div at bounding box center [399, 182] width 799 height 364
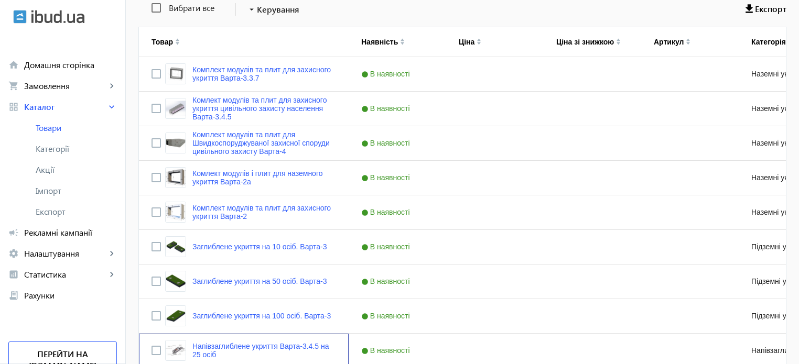
scroll to position [0, 0]
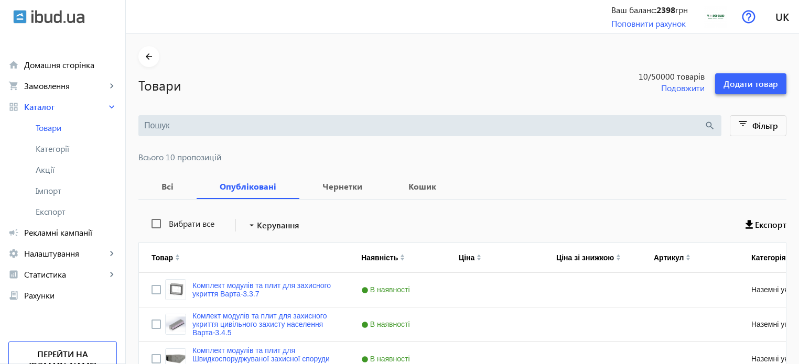
click at [750, 88] on span "Додати товар" at bounding box center [751, 84] width 55 height 12
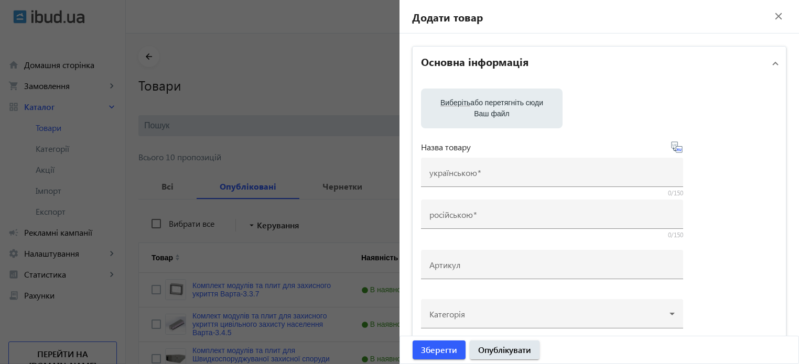
click at [495, 104] on label "Виберіть або перетягніть сюди Ваш файл" at bounding box center [492, 108] width 125 height 29
click at [495, 104] on input "Виберіть або перетягніть сюди Ваш файл" at bounding box center [492, 109] width 125 height 13
type input "C:\fakepath\120_в3_нз.jpg"
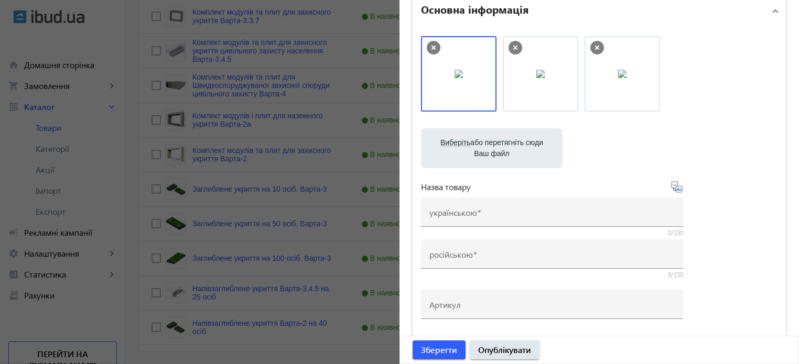
scroll to position [309, 0]
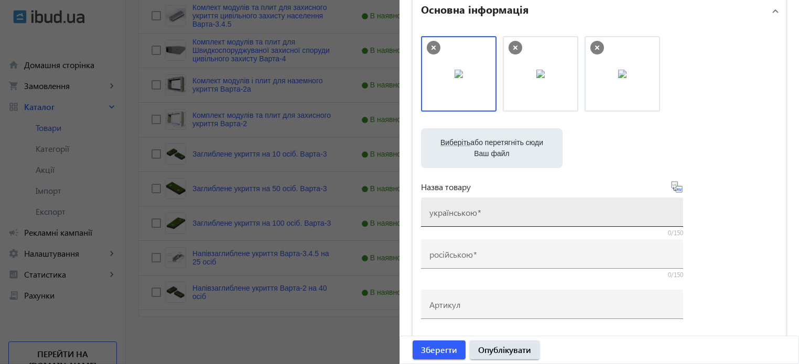
click at [457, 217] on mat-label "українською" at bounding box center [454, 212] width 48 height 11
click at [457, 217] on input "українською" at bounding box center [552, 215] width 245 height 11
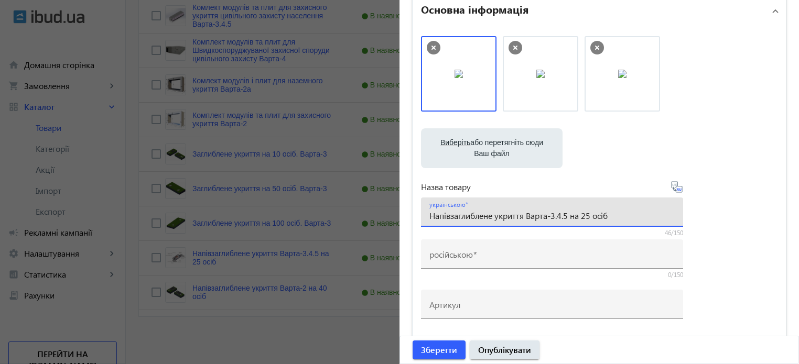
click at [496, 163] on div "Виберіть або перетягніть сюди Ваш файл" at bounding box center [492, 148] width 125 height 40
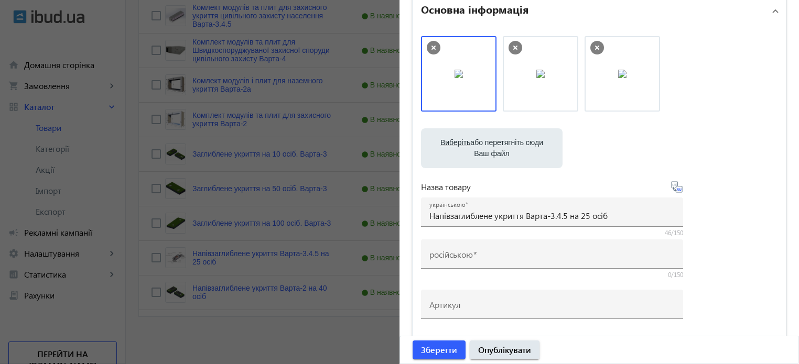
click at [496, 154] on label "Виберіть або перетягніть сюди Ваш файл" at bounding box center [492, 148] width 125 height 29
click at [496, 154] on input "Виберіть або перетягніть сюди Ваш файл" at bounding box center [492, 149] width 125 height 13
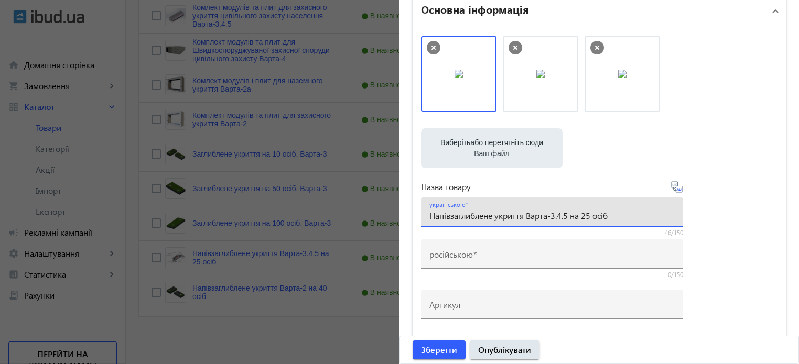
drag, startPoint x: 581, startPoint y: 218, endPoint x: 589, endPoint y: 220, distance: 8.1
click at [589, 220] on input "Напівзаглиблене укриття Варта-3.4.5 на 25 осіб" at bounding box center [552, 215] width 245 height 11
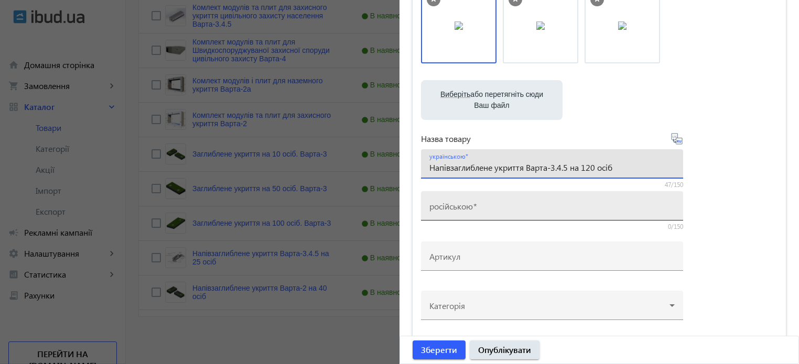
scroll to position [105, 0]
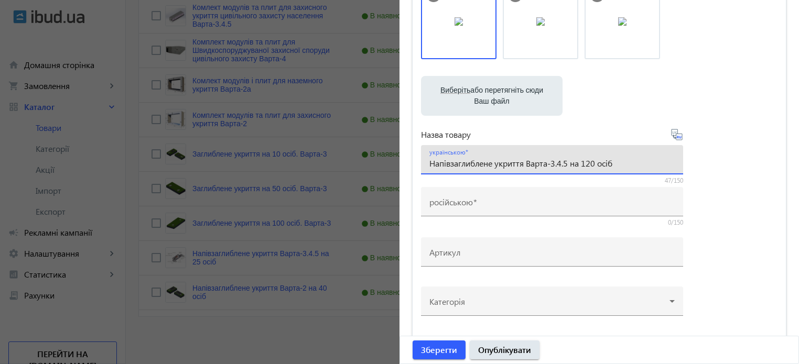
type input "Напівзаглиблене укриття Варта-3.4.5 на 120 осіб"
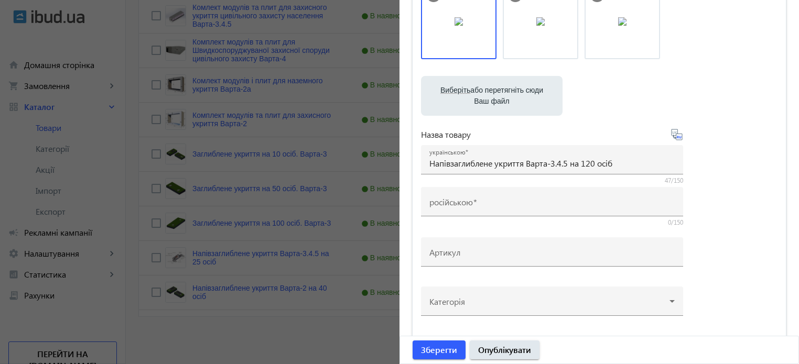
click at [675, 130] on icon at bounding box center [677, 134] width 13 height 13
type input "Полуглубокое укрытие Варта-3.4.5 на 120 человек"
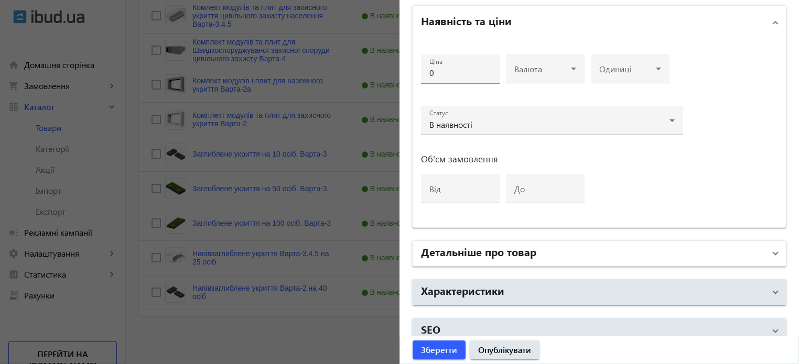
scroll to position [508, 0]
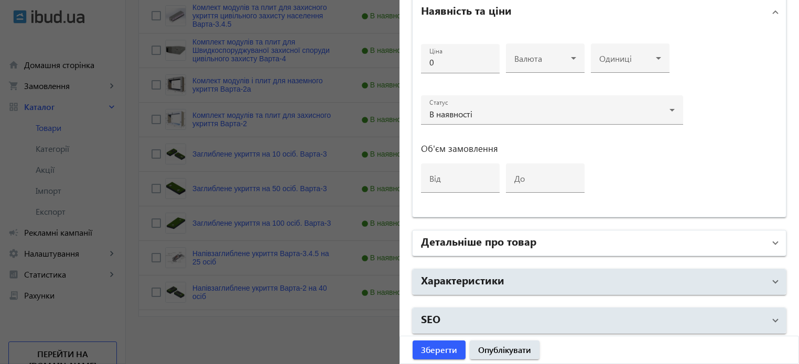
click at [524, 239] on h2 "Детальніше про товар" at bounding box center [478, 241] width 115 height 15
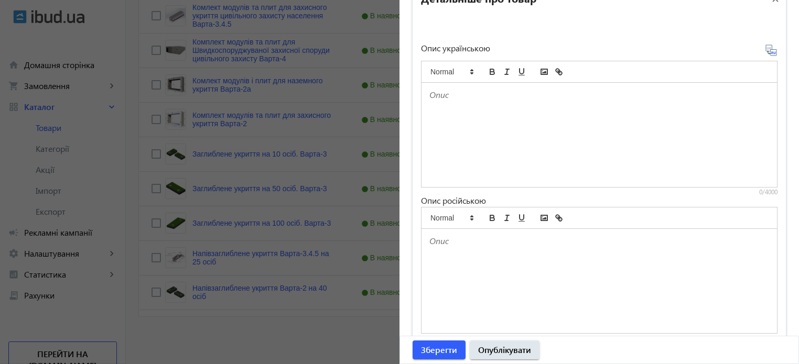
scroll to position [770, 0]
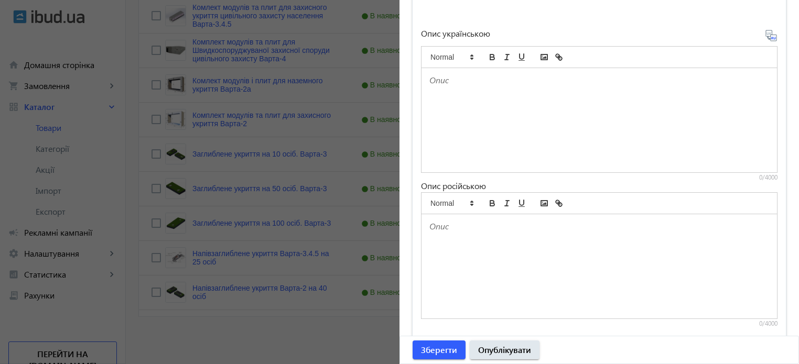
click at [490, 96] on div at bounding box center [600, 120] width 356 height 104
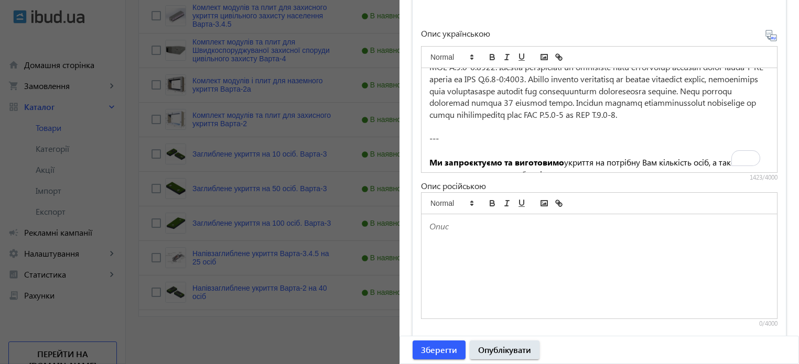
scroll to position [0, 0]
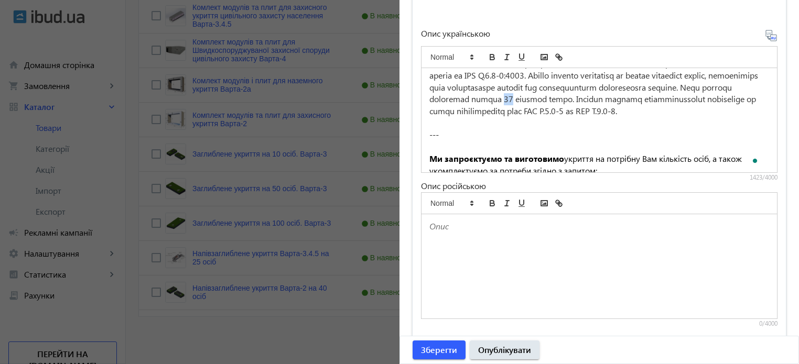
drag, startPoint x: 699, startPoint y: 96, endPoint x: 706, endPoint y: 99, distance: 7.8
click at [706, 99] on span "To enrich screen reader interactions, please activate Accessibility in Grammarl…" at bounding box center [598, 69] width 336 height 94
click at [765, 29] on icon at bounding box center [771, 35] width 13 height 13
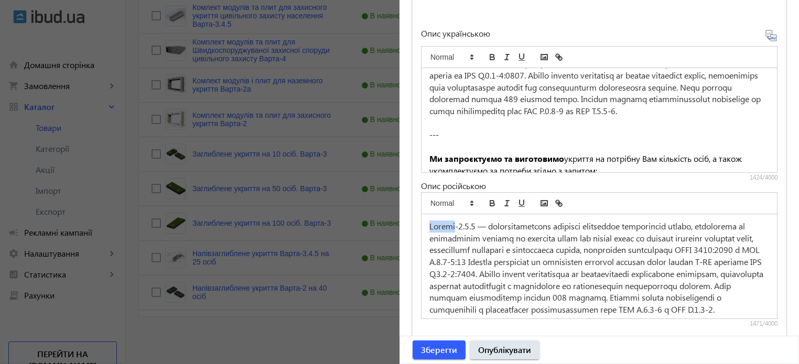
drag, startPoint x: 454, startPoint y: 222, endPoint x: 405, endPoint y: 224, distance: 48.8
click at [435, 350] on span "Зберегти" at bounding box center [439, 351] width 36 height 12
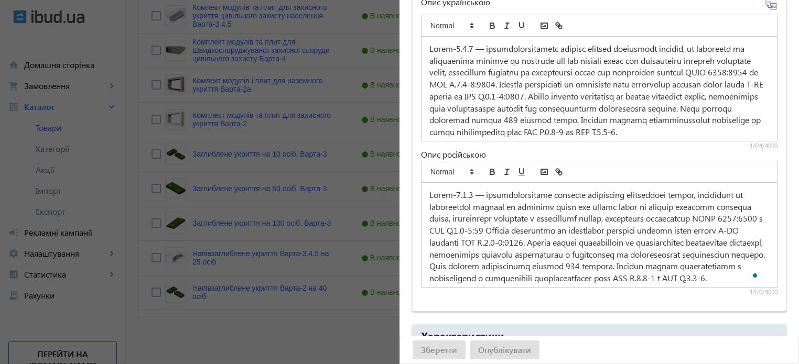
scroll to position [856, 0]
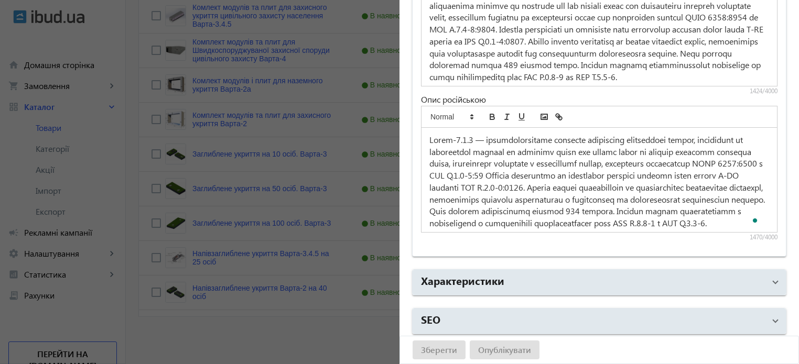
click at [329, 348] on div at bounding box center [399, 182] width 799 height 364
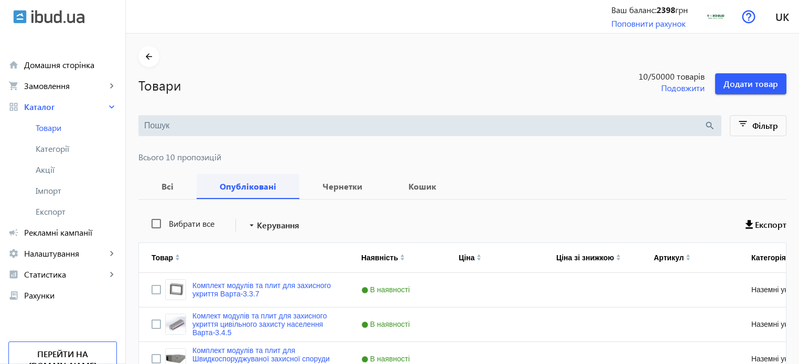
click at [240, 186] on b "Опубліковані" at bounding box center [248, 187] width 78 height 8
click at [346, 176] on span "Чернетки" at bounding box center [342, 186] width 61 height 25
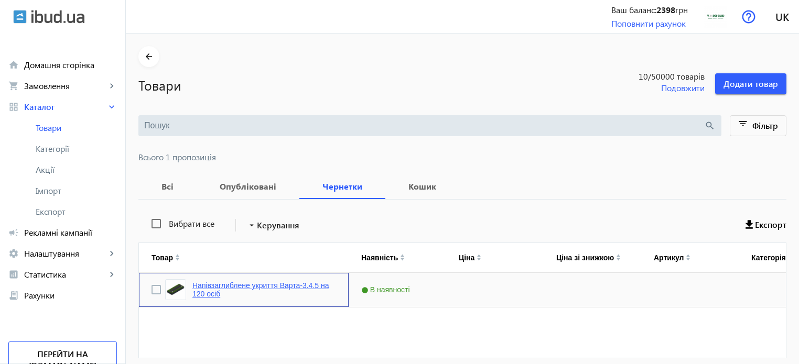
click at [257, 290] on link "Напівзаглиблене укриття Варта-3.4.5 на 120 осіб" at bounding box center [264, 290] width 144 height 17
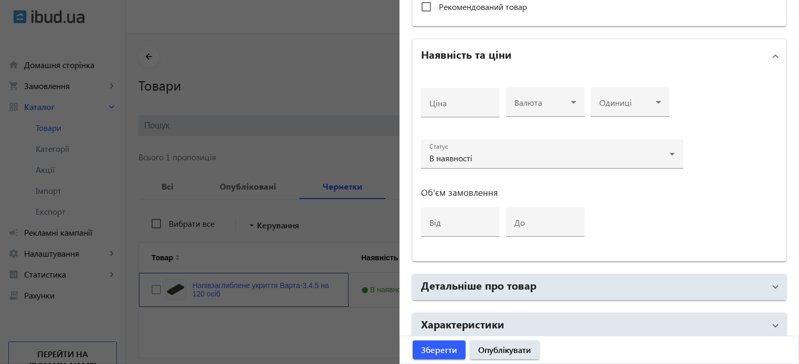
scroll to position [508, 0]
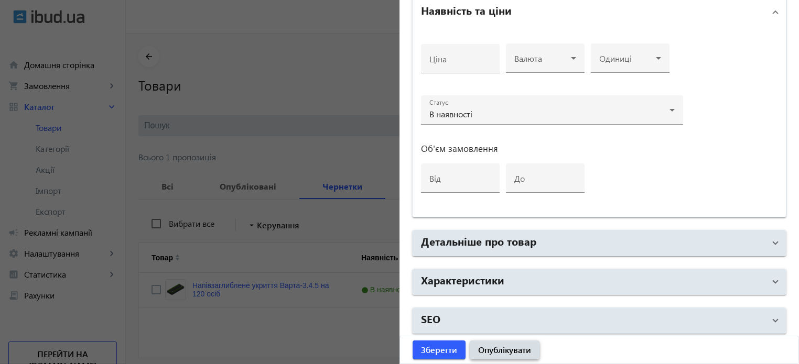
click at [498, 344] on span "submit" at bounding box center [505, 350] width 70 height 25
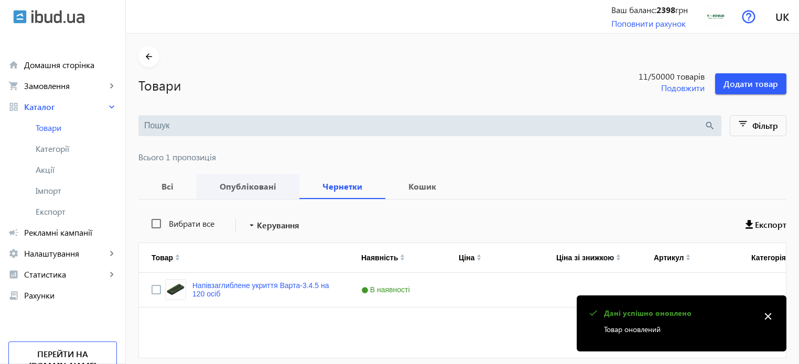
click at [238, 190] on b "Опубліковані" at bounding box center [248, 187] width 78 height 8
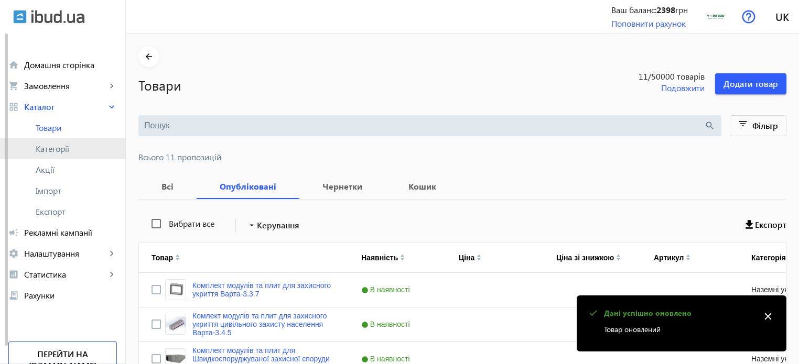
click at [72, 149] on span "Категорії" at bounding box center [76, 149] width 81 height 10
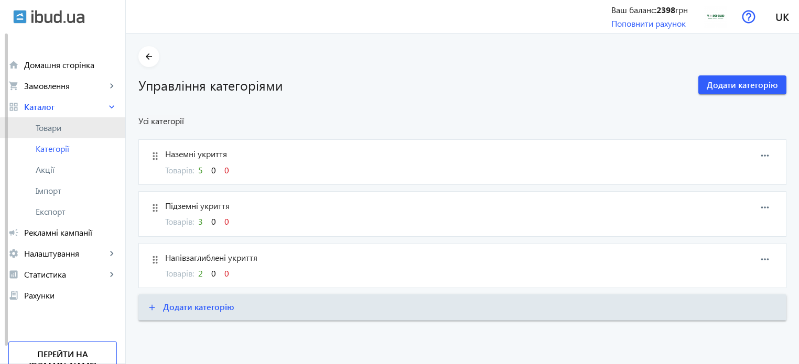
click at [65, 130] on span "Товари" at bounding box center [76, 128] width 81 height 10
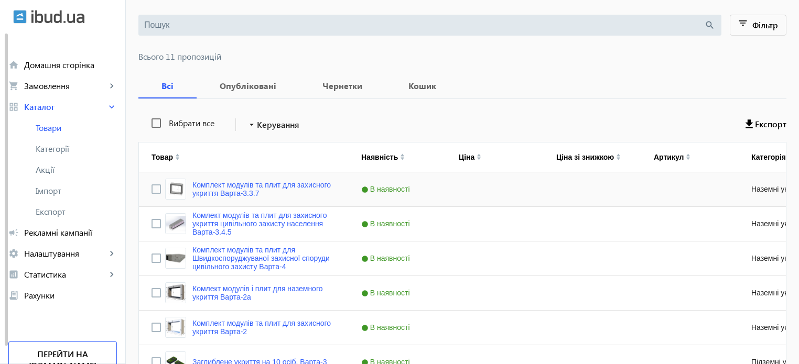
scroll to position [344, 0]
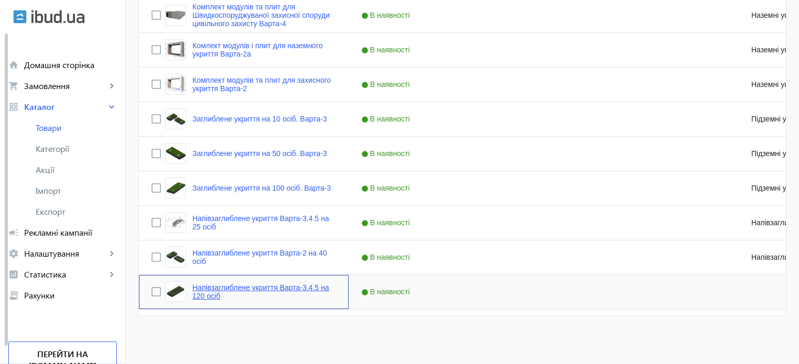
click at [229, 285] on link "Напівзаглиблене укриття Варта-3.4.5 на 120 осіб" at bounding box center [264, 292] width 144 height 17
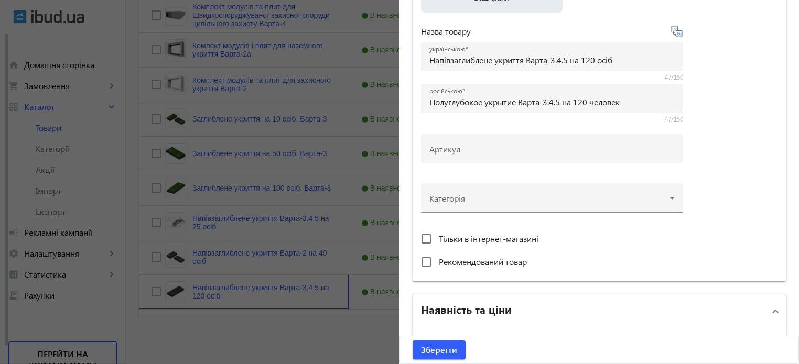
scroll to position [210, 0]
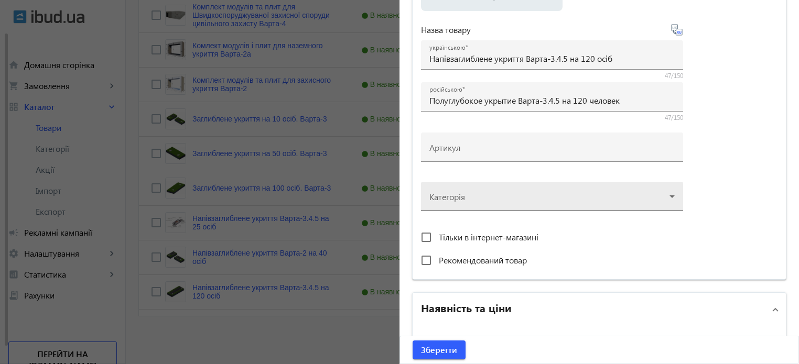
click at [559, 197] on div at bounding box center [552, 193] width 245 height 38
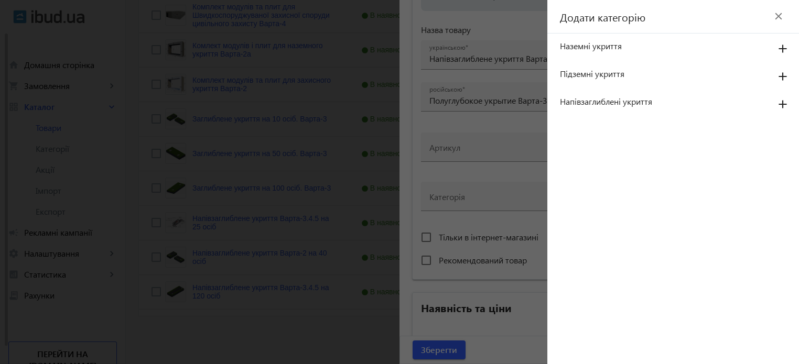
click at [589, 102] on span "Напівзаглиблені укриття" at bounding box center [662, 102] width 204 height 12
click at [782, 103] on mat-icon "add" at bounding box center [782, 104] width 25 height 19
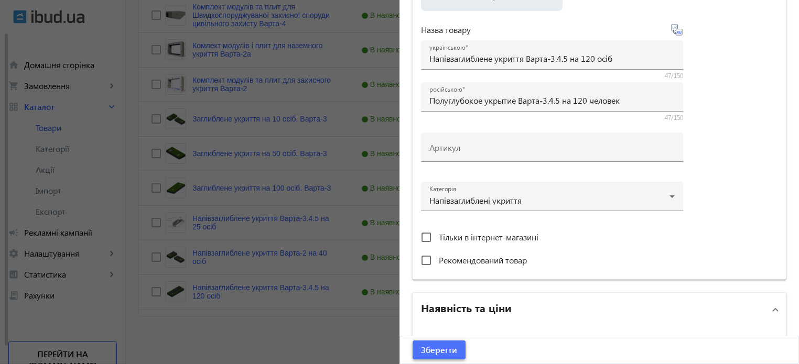
click at [441, 347] on span "Зберегти" at bounding box center [439, 351] width 36 height 12
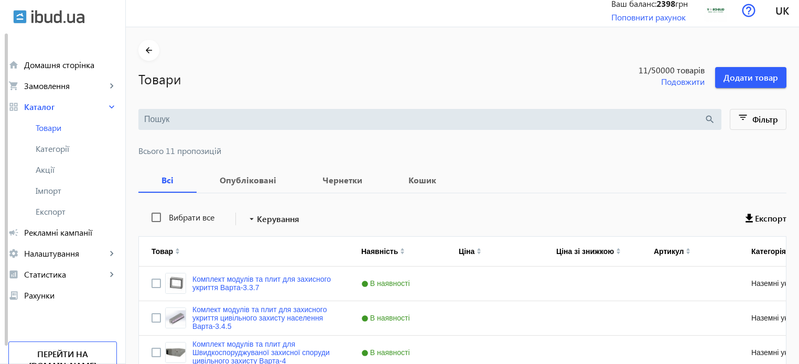
scroll to position [0, 0]
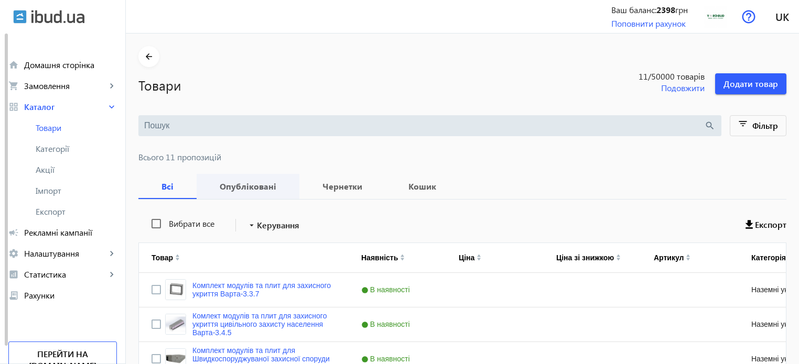
click at [237, 183] on b "Опубліковані" at bounding box center [248, 187] width 78 height 8
click at [299, 180] on div "Чернетки" at bounding box center [342, 186] width 86 height 25
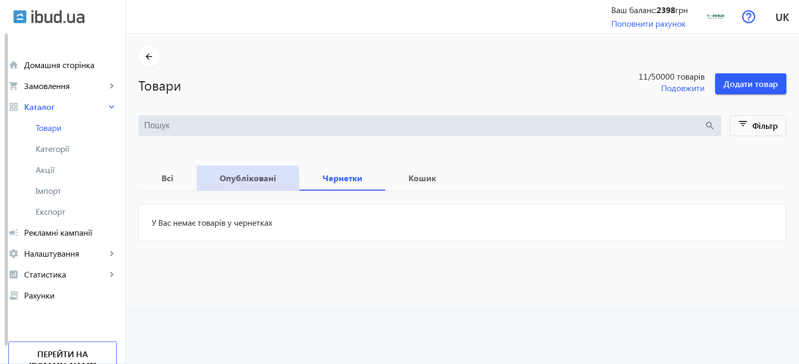
click at [230, 181] on b "Опубліковані" at bounding box center [248, 178] width 78 height 8
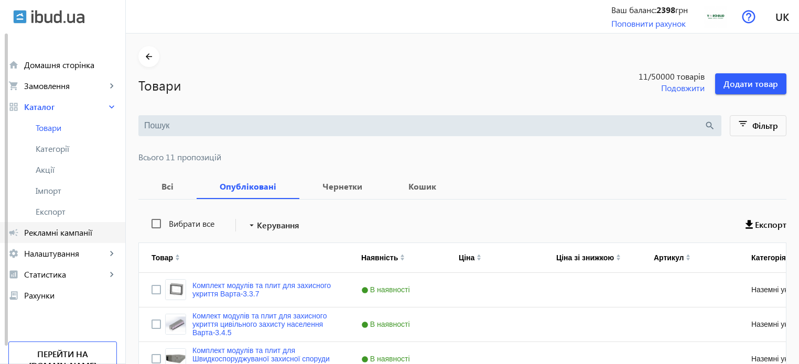
click at [69, 236] on span "Рекламні кампанії" at bounding box center [70, 233] width 93 height 10
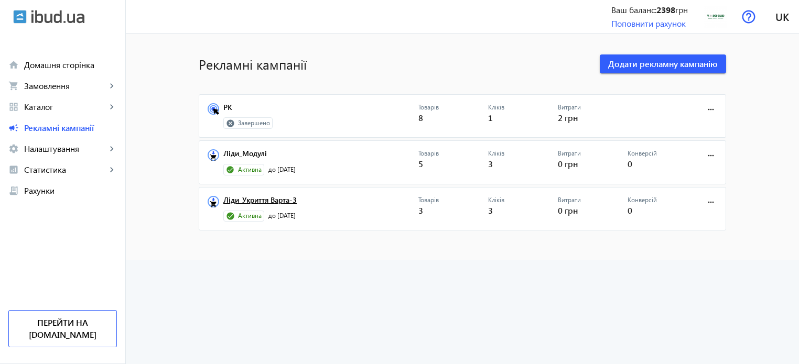
click at [280, 196] on link "Ліди_Укриття Варта-3" at bounding box center [320, 203] width 195 height 15
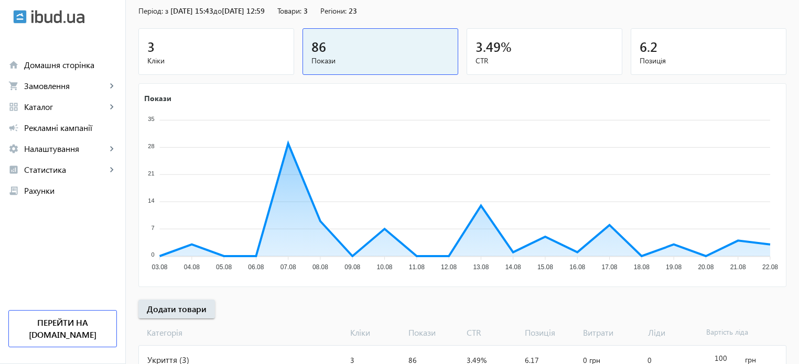
scroll to position [142, 0]
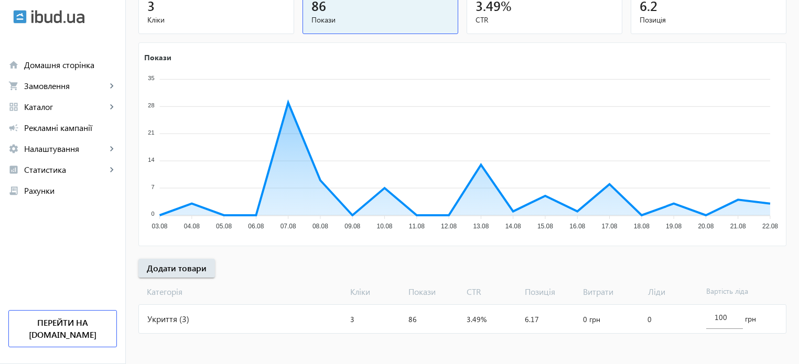
click at [180, 318] on div "Укриття (3)" at bounding box center [242, 319] width 207 height 28
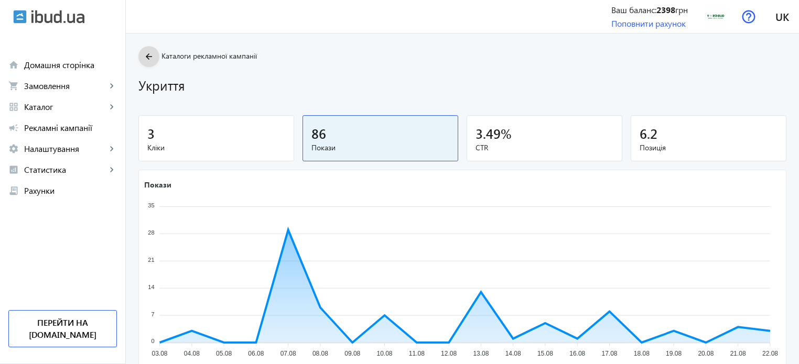
click at [144, 65] on span at bounding box center [148, 56] width 21 height 25
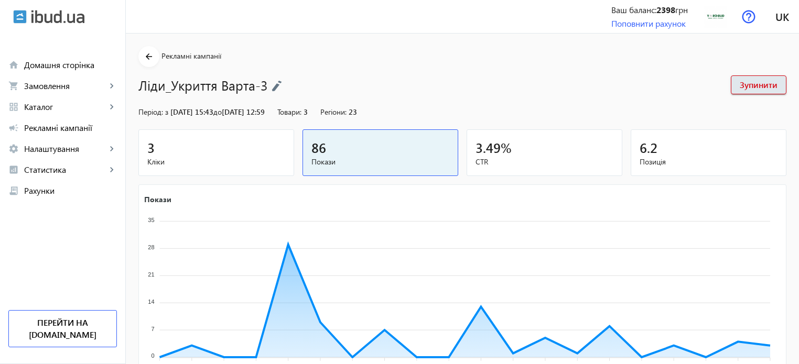
click at [273, 89] on img at bounding box center [277, 86] width 10 height 12
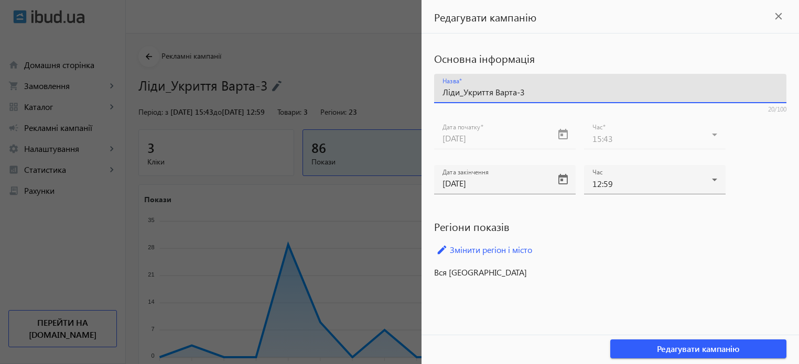
click at [466, 93] on input "Ліди_Укриття Варта-3" at bounding box center [611, 92] width 336 height 11
click at [463, 94] on input "Ліди_Укриття Варта-3" at bounding box center [611, 92] width 336 height 11
type input "Ліди_Заглиблені Укриття Варта-3"
click at [679, 347] on span "Редагувати кампанію" at bounding box center [698, 350] width 83 height 12
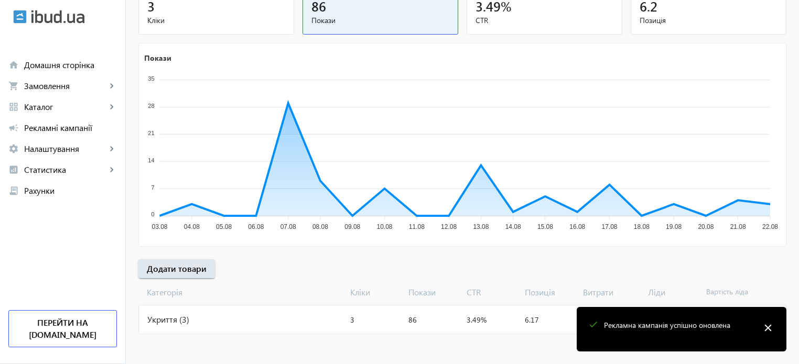
scroll to position [142, 0]
click at [167, 319] on div "Укриття (3)" at bounding box center [242, 319] width 207 height 28
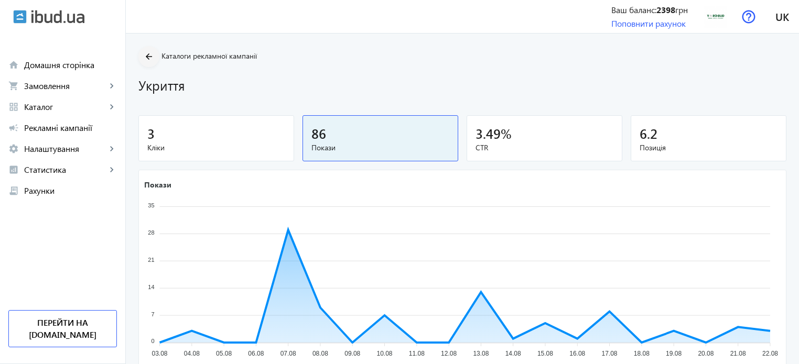
click at [144, 56] on mat-icon "arrow_back" at bounding box center [149, 56] width 13 height 13
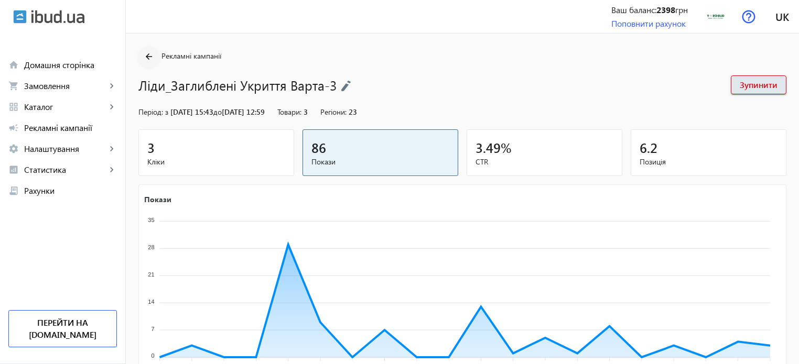
click at [147, 64] on span at bounding box center [148, 56] width 21 height 25
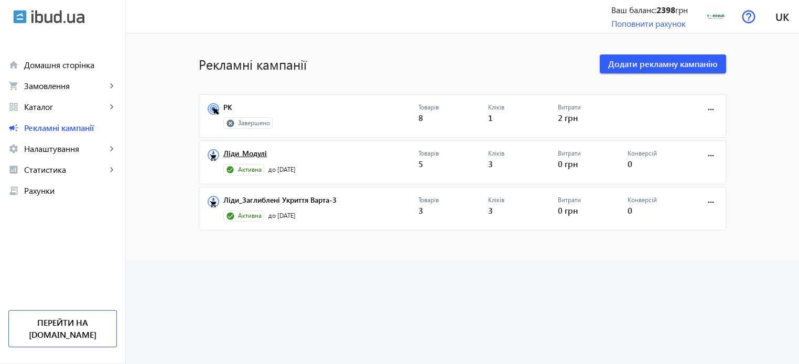
click at [252, 153] on link "Ліди_Модулі" at bounding box center [320, 156] width 195 height 15
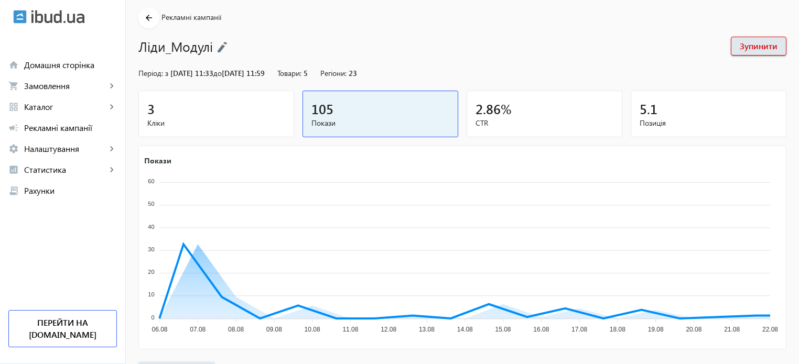
scroll to position [142, 0]
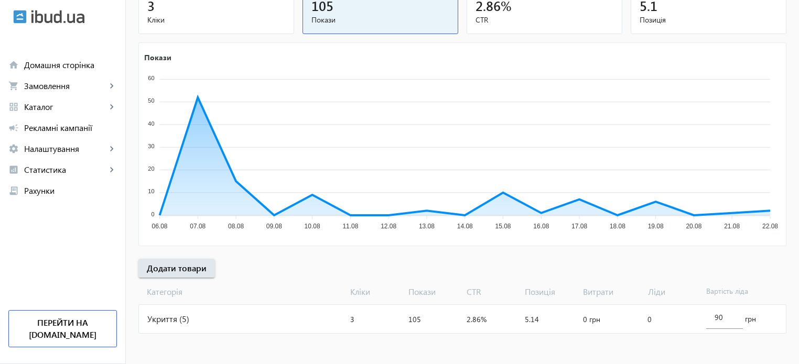
click at [161, 317] on div "Укриття (5)" at bounding box center [242, 319] width 207 height 28
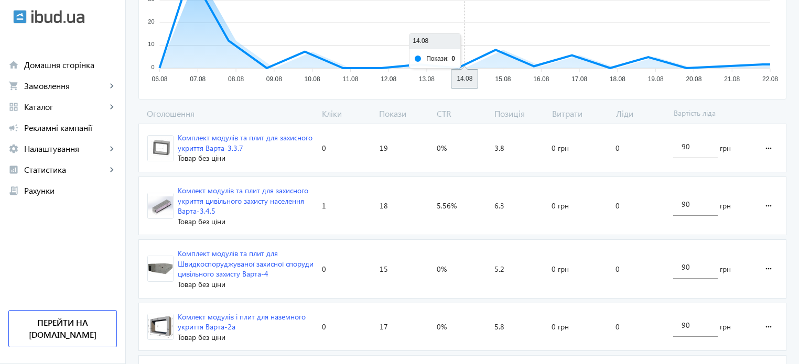
scroll to position [346, 0]
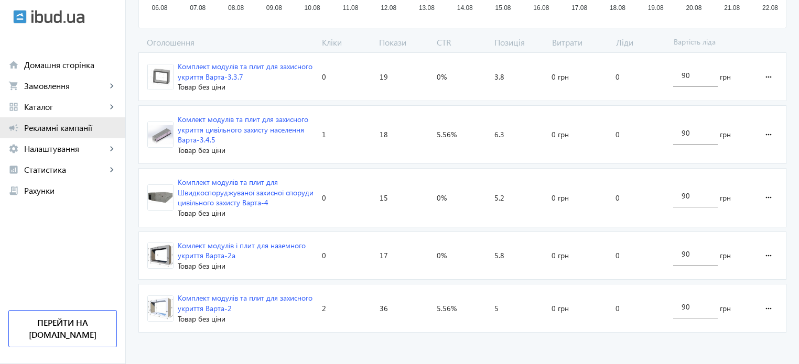
click at [42, 128] on span "Рекламні кампанії" at bounding box center [70, 128] width 93 height 10
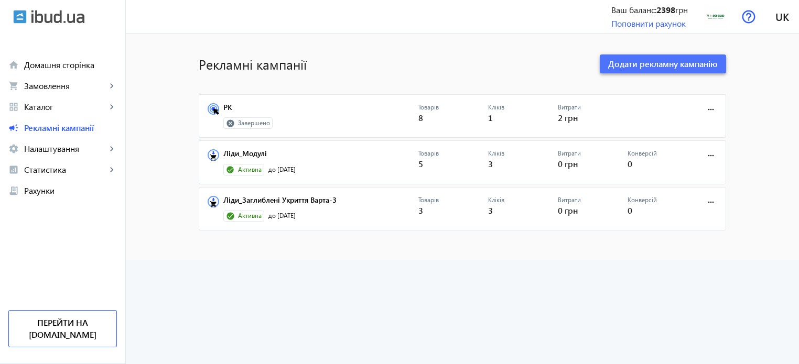
click at [627, 60] on span "Додати рекламну кампанію" at bounding box center [663, 64] width 110 height 12
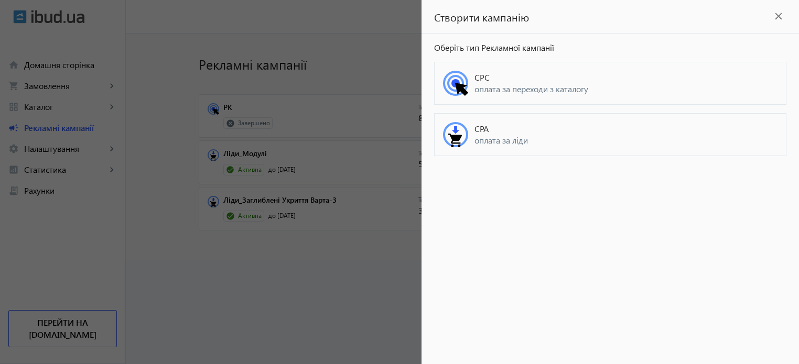
click at [493, 136] on span "оплата за ліди" at bounding box center [626, 141] width 303 height 12
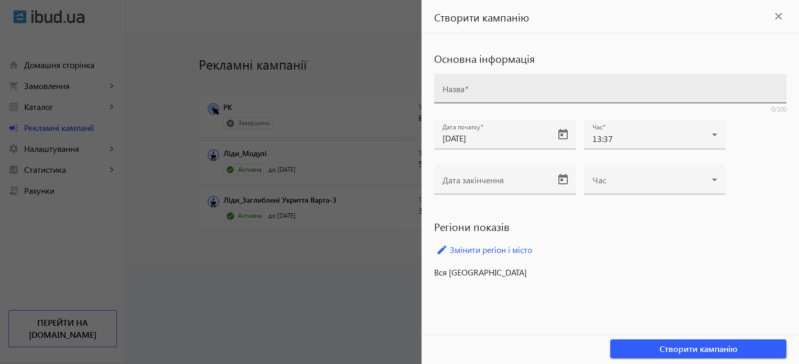
click at [496, 80] on div "Назва" at bounding box center [611, 88] width 336 height 29
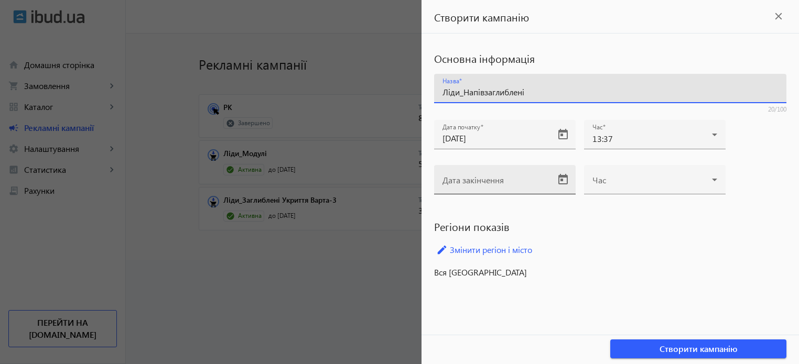
type input "Ліди_Напівзаглиблені"
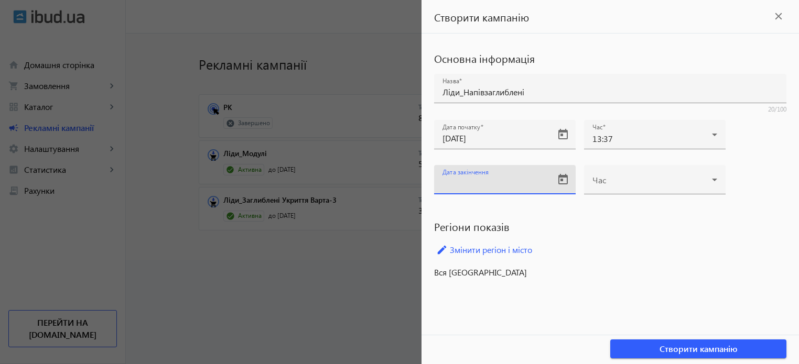
click at [505, 178] on input "Дата закінчення" at bounding box center [496, 183] width 106 height 11
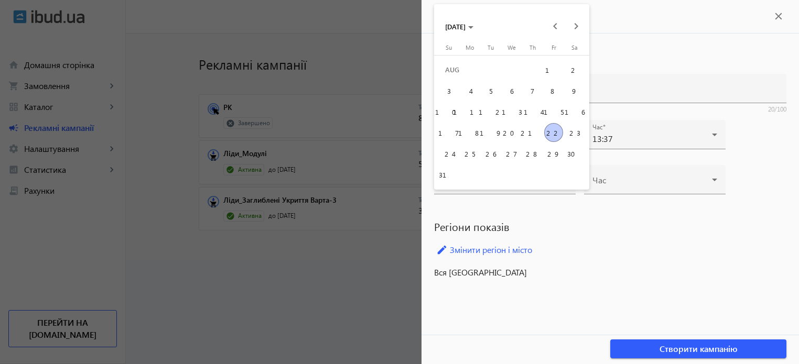
click at [442, 180] on span "31" at bounding box center [448, 174] width 19 height 19
type input "[DATE]"
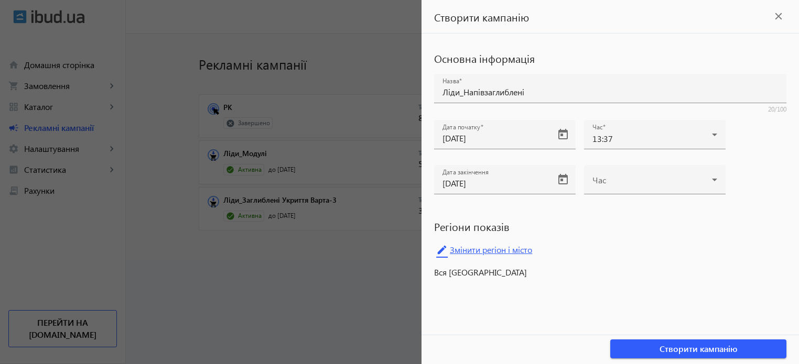
click at [513, 248] on link "edit Змінити регіон і місто" at bounding box center [610, 250] width 352 height 16
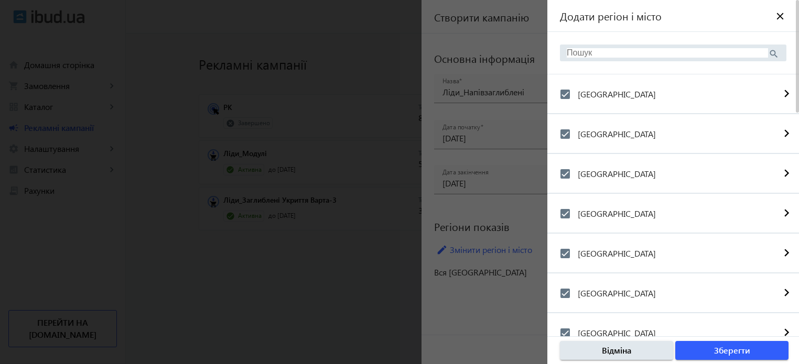
click at [499, 285] on div at bounding box center [399, 182] width 799 height 364
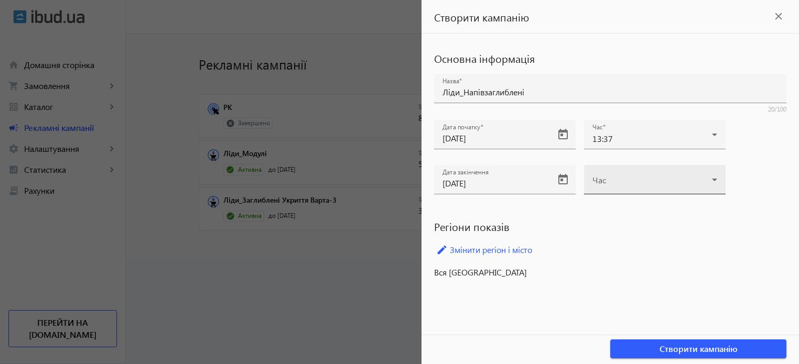
click at [631, 187] on span at bounding box center [653, 184] width 120 height 8
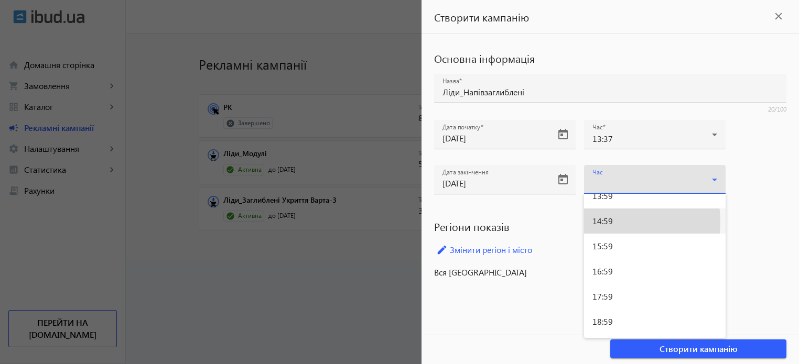
click at [610, 222] on span "14:59" at bounding box center [603, 221] width 20 height 8
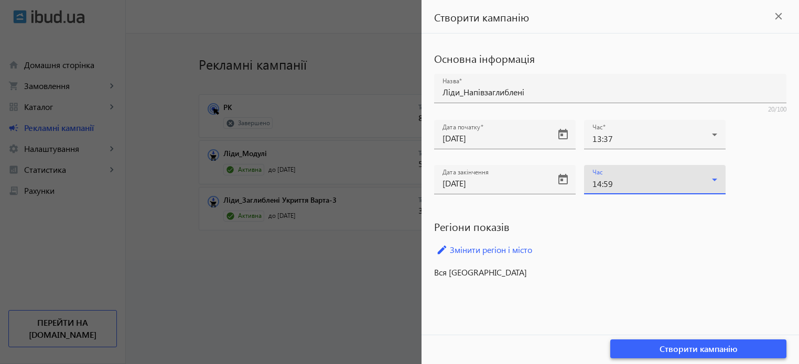
click at [668, 345] on span "Створити кампанію" at bounding box center [699, 350] width 78 height 12
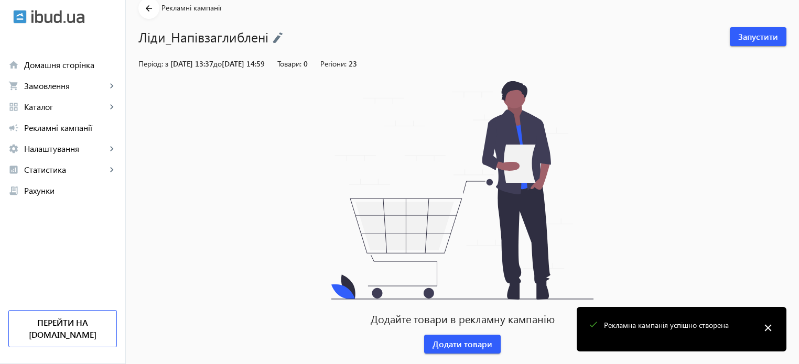
scroll to position [67, 0]
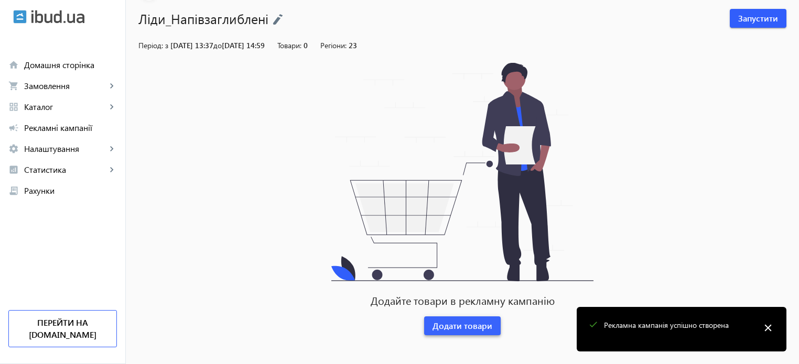
click at [459, 323] on span "Додати товари" at bounding box center [463, 326] width 60 height 12
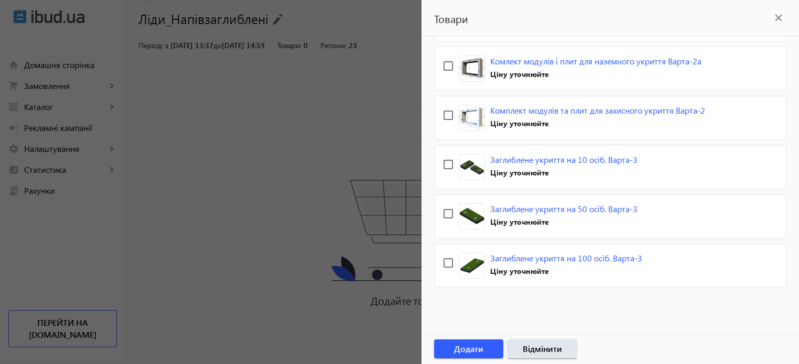
scroll to position [258, 0]
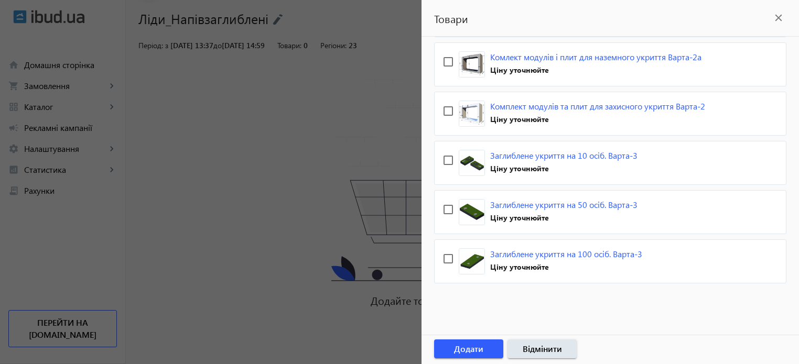
click at [545, 319] on mat-sidenav-content "search filter_list Фільтр Всього 8 пропозицій Вибрати все arrow_drop_down Керув…" at bounding box center [611, 58] width 378 height 559
click at [215, 268] on div at bounding box center [399, 182] width 799 height 364
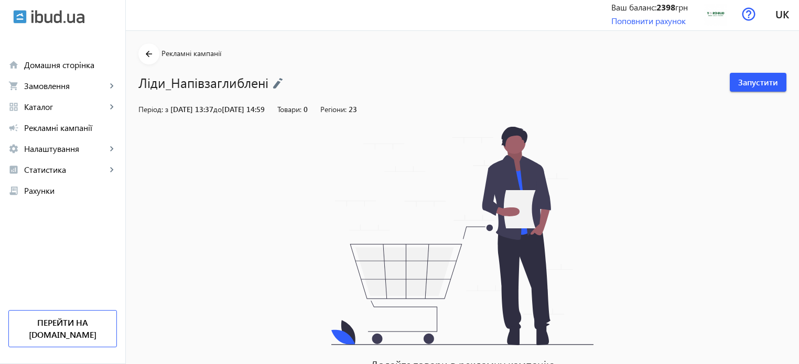
scroll to position [0, 0]
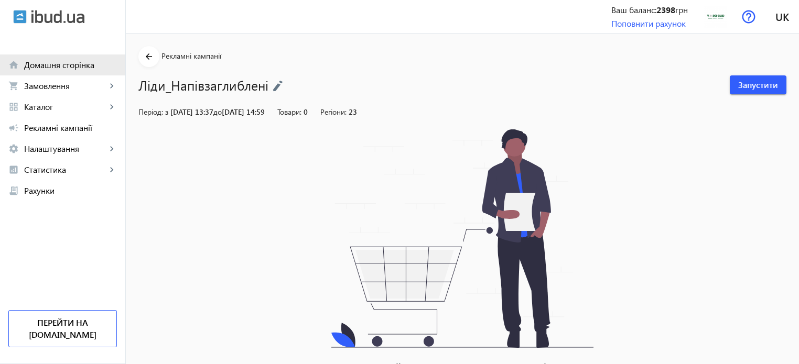
click at [56, 64] on span "Домашня сторінка" at bounding box center [70, 65] width 93 height 10
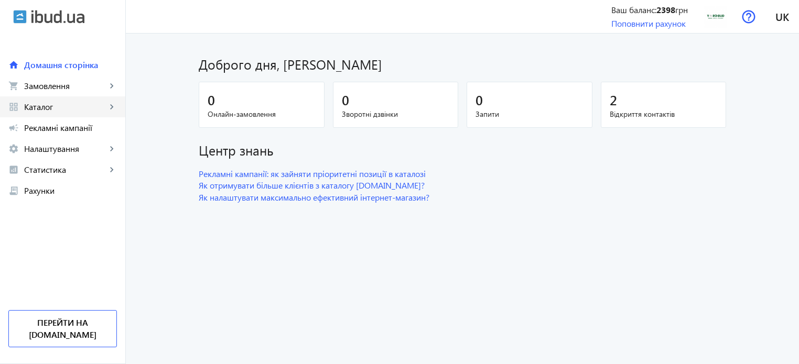
click at [44, 102] on span "Каталог" at bounding box center [65, 107] width 82 height 10
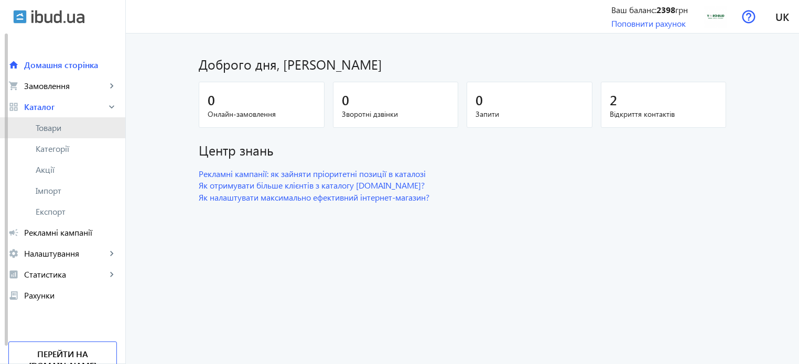
click at [50, 127] on span "Товари" at bounding box center [76, 128] width 81 height 10
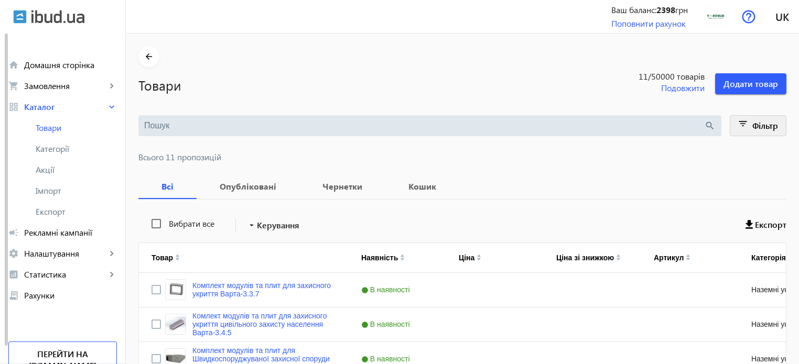
click at [763, 114] on span at bounding box center [759, 125] width 56 height 25
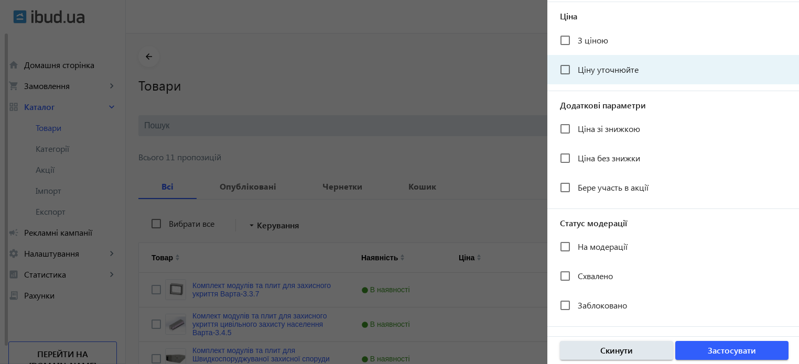
scroll to position [210, 0]
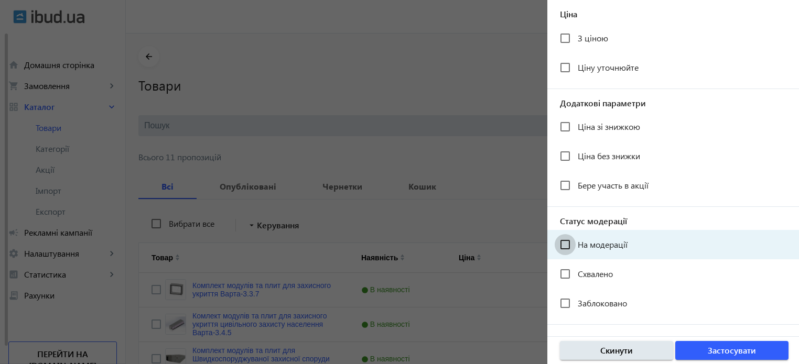
click at [566, 246] on input "На модерації" at bounding box center [565, 244] width 21 height 21
checkbox input "true"
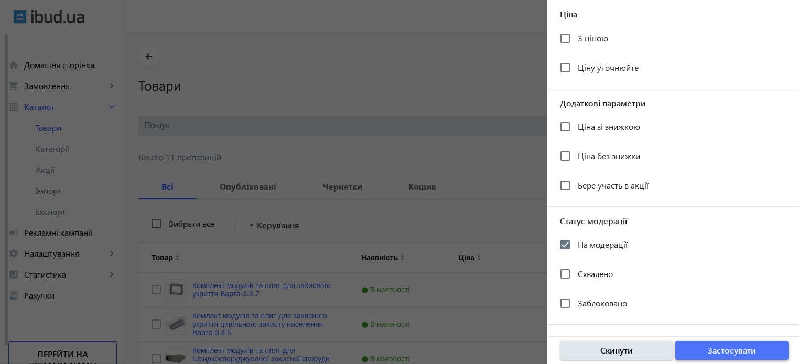
click at [709, 351] on span "Застосувати" at bounding box center [732, 351] width 48 height 12
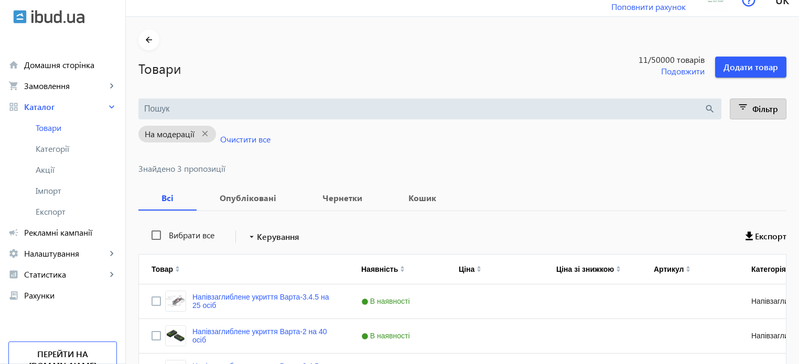
scroll to position [95, 0]
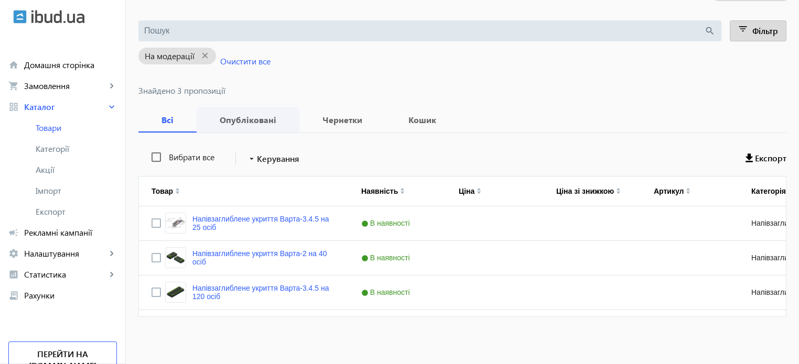
click at [226, 118] on b "Опубліковані" at bounding box center [248, 120] width 78 height 8
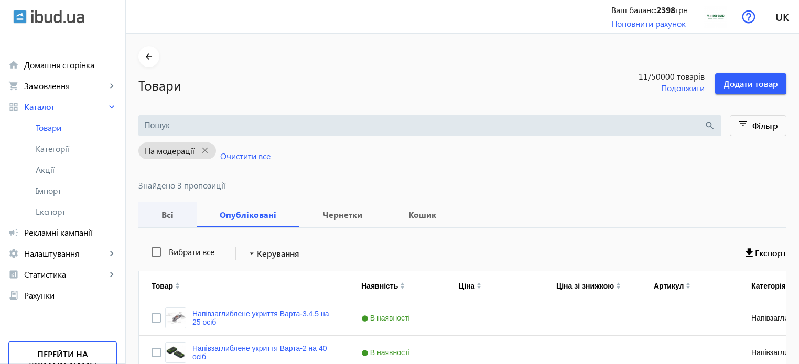
click at [159, 214] on b "Всі" at bounding box center [167, 215] width 33 height 8
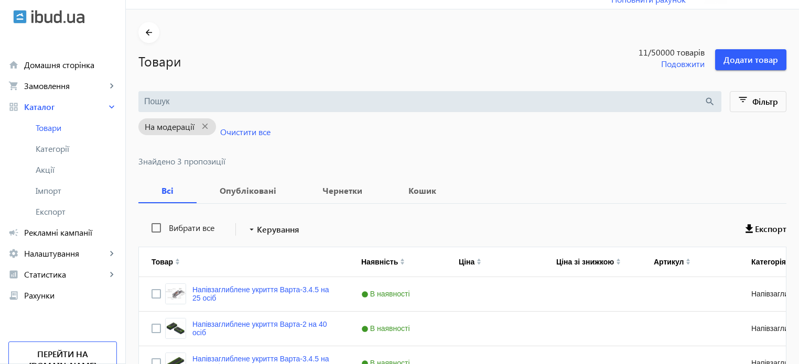
scroll to position [95, 0]
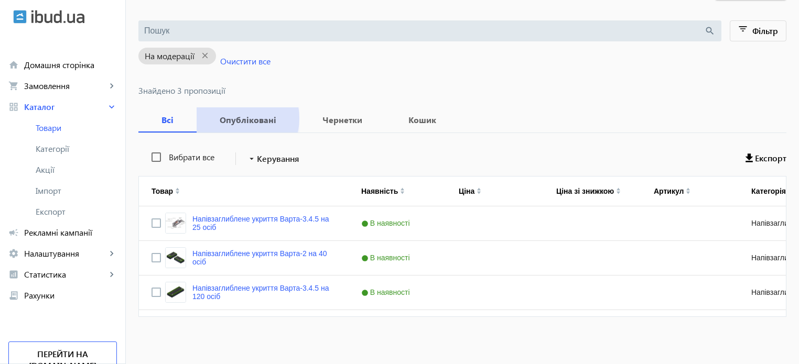
click at [232, 118] on b "Опубліковані" at bounding box center [248, 120] width 78 height 8
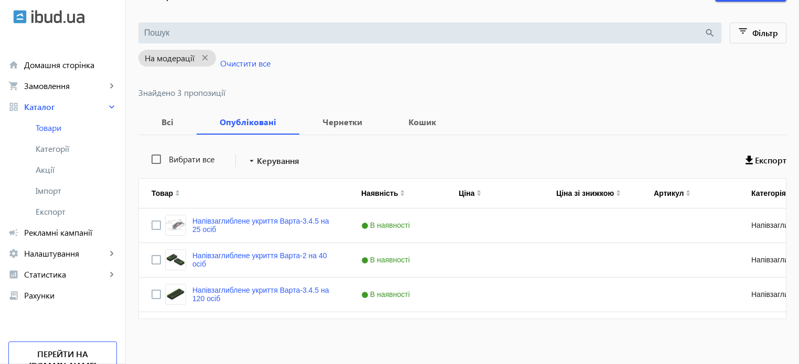
scroll to position [95, 0]
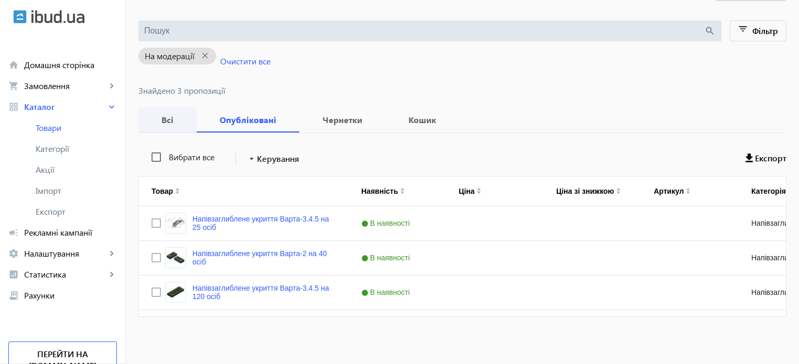
click at [162, 117] on b "Всі" at bounding box center [167, 120] width 33 height 8
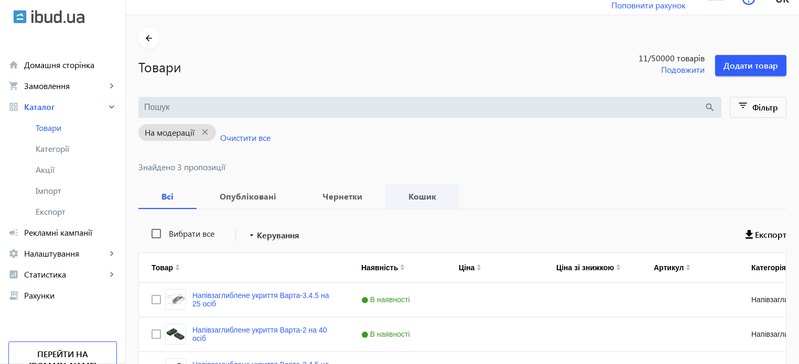
scroll to position [95, 0]
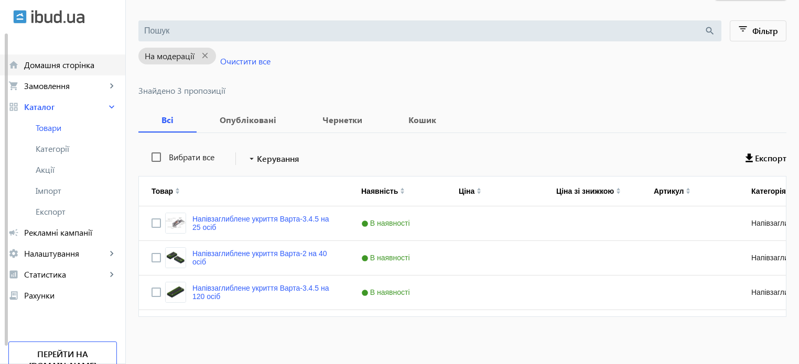
click at [44, 65] on span "Домашня сторінка" at bounding box center [70, 65] width 93 height 10
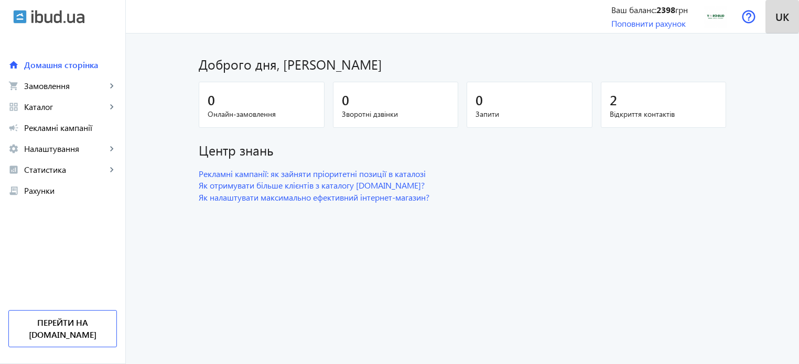
click at [782, 24] on span at bounding box center [783, 16] width 34 height 25
click at [711, 18] on img at bounding box center [716, 17] width 24 height 24
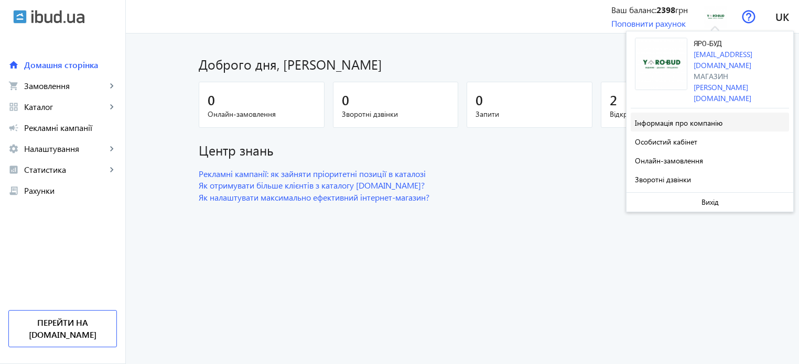
click at [693, 118] on span "Інформація про компанію" at bounding box center [679, 123] width 88 height 10
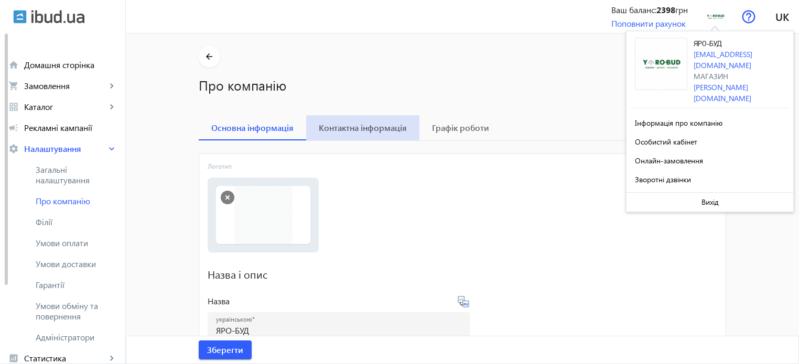
click at [355, 130] on span "Контактна інформація" at bounding box center [363, 128] width 88 height 8
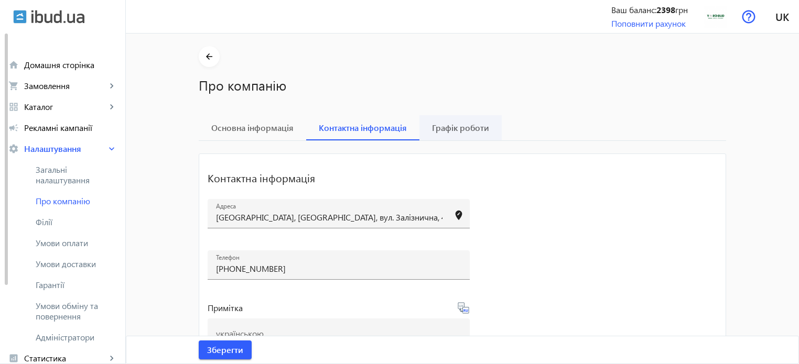
click at [460, 132] on span "Графік роботи" at bounding box center [460, 128] width 57 height 8
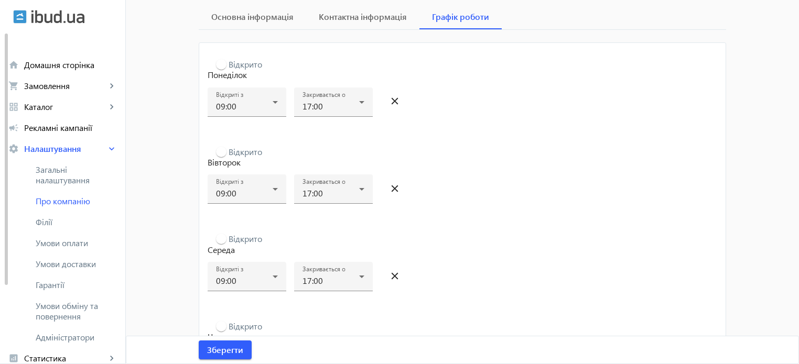
scroll to position [353, 0]
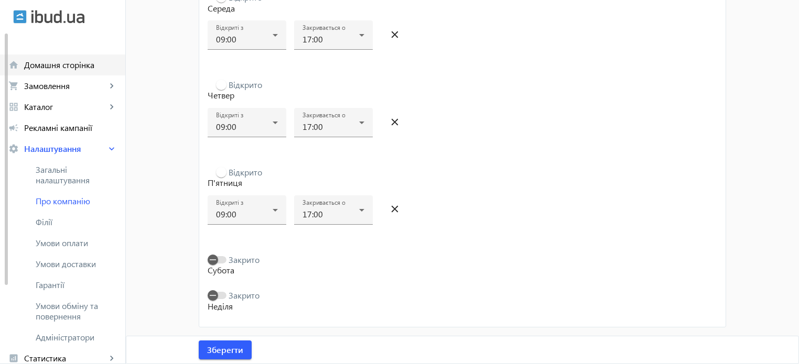
click at [44, 69] on span "Домашня сторінка" at bounding box center [70, 65] width 93 height 10
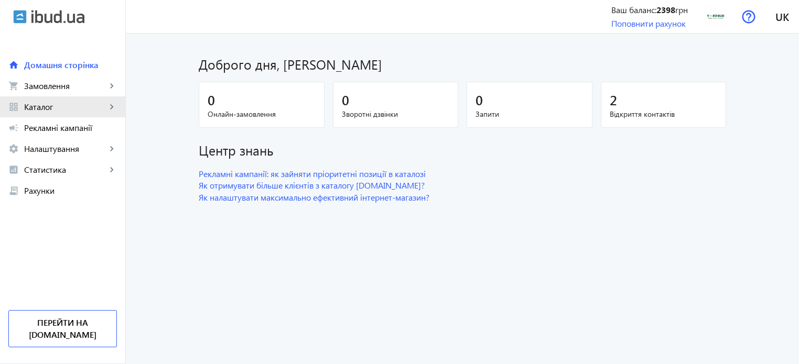
click at [62, 112] on link "grid_view Каталог keyboard_arrow_right" at bounding box center [62, 106] width 125 height 21
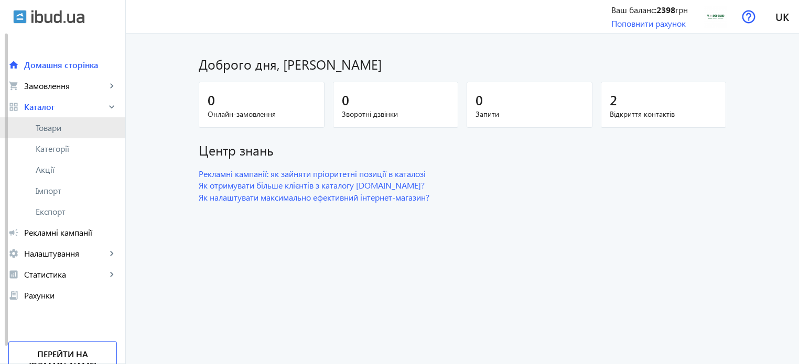
click at [63, 122] on link "Товари" at bounding box center [62, 127] width 125 height 21
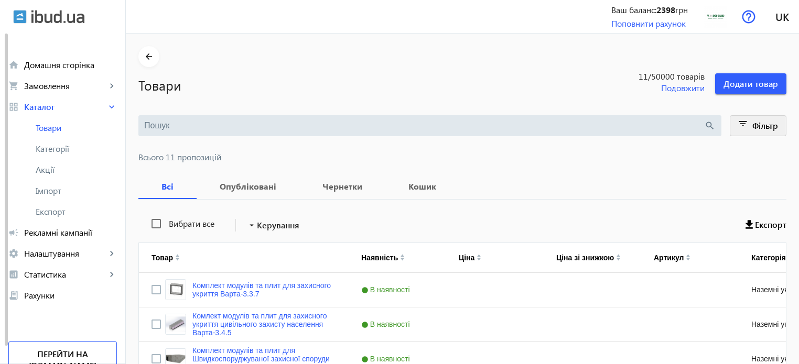
click at [756, 121] on span "Фільтр" at bounding box center [766, 125] width 26 height 11
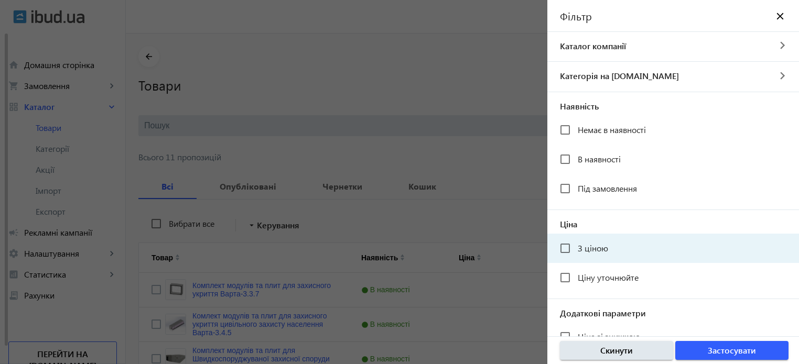
scroll to position [210, 0]
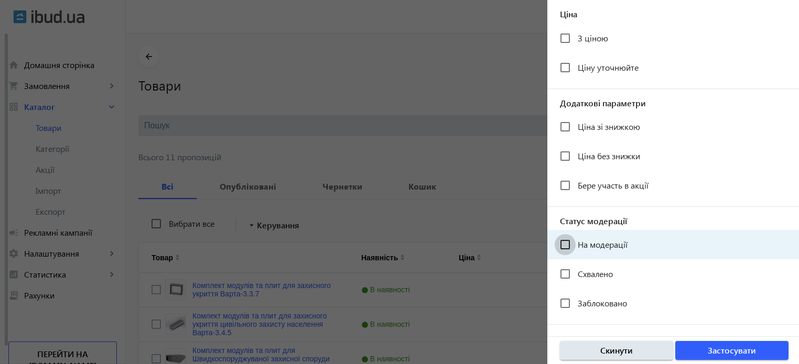
click at [566, 242] on input "На модерації" at bounding box center [565, 244] width 21 height 21
checkbox input "true"
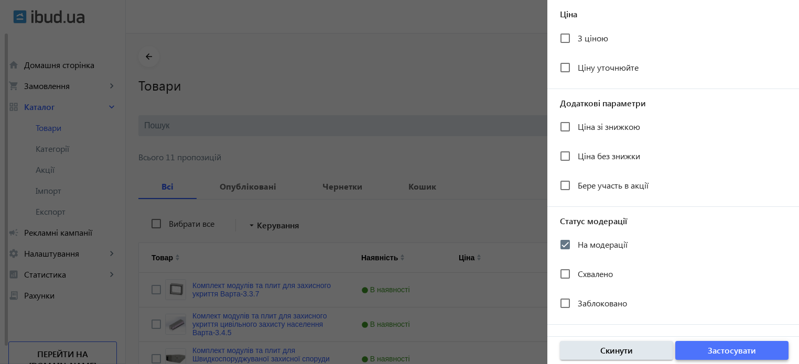
click at [732, 348] on span "Застосувати" at bounding box center [732, 351] width 48 height 12
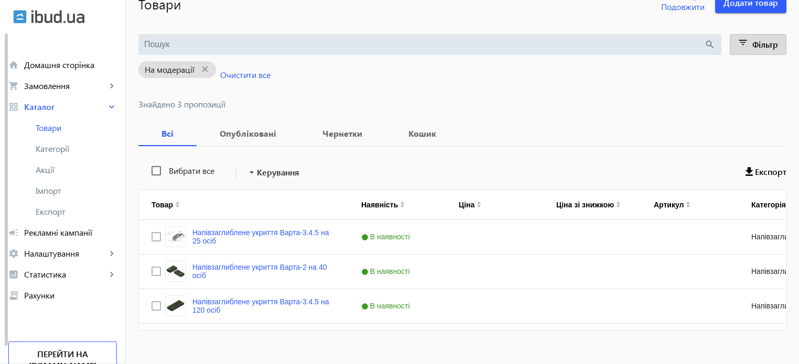
scroll to position [95, 0]
